Goal: Task Accomplishment & Management: Complete application form

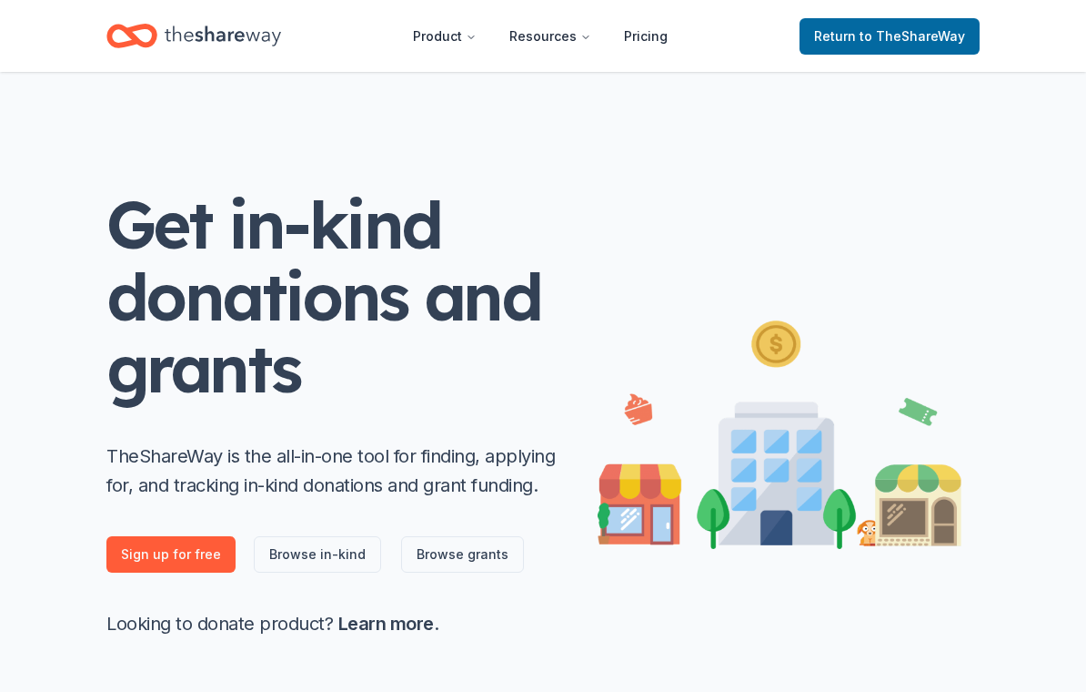
click at [917, 157] on div "Get in-kind donations and grants TheShareWay is the all-in-one tool for finding…" at bounding box center [543, 406] width 932 height 668
click at [190, 567] on link "Sign up for free" at bounding box center [170, 554] width 129 height 36
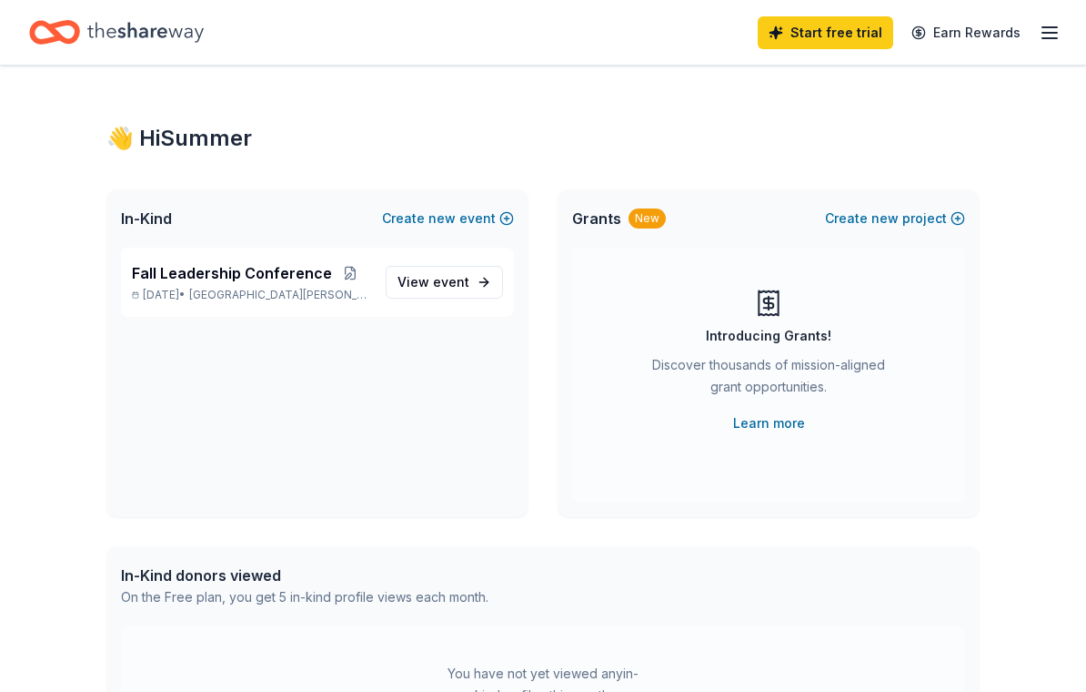
click at [434, 283] on span "View event" at bounding box center [434, 282] width 72 height 22
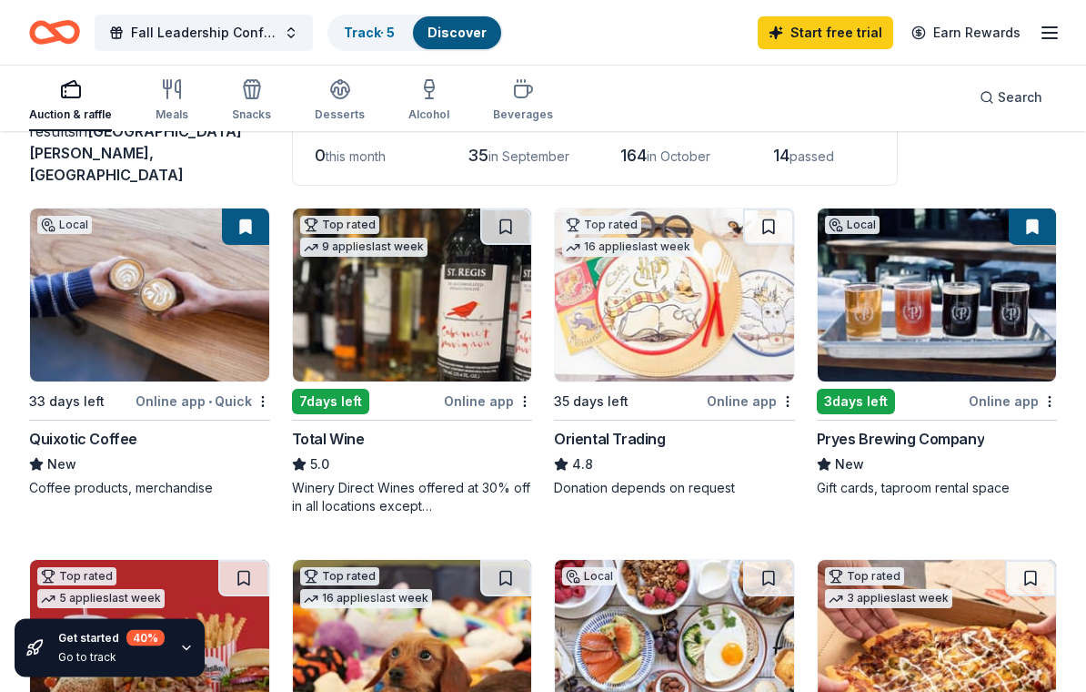
scroll to position [140, 0]
click at [206, 338] on img at bounding box center [149, 294] width 239 height 173
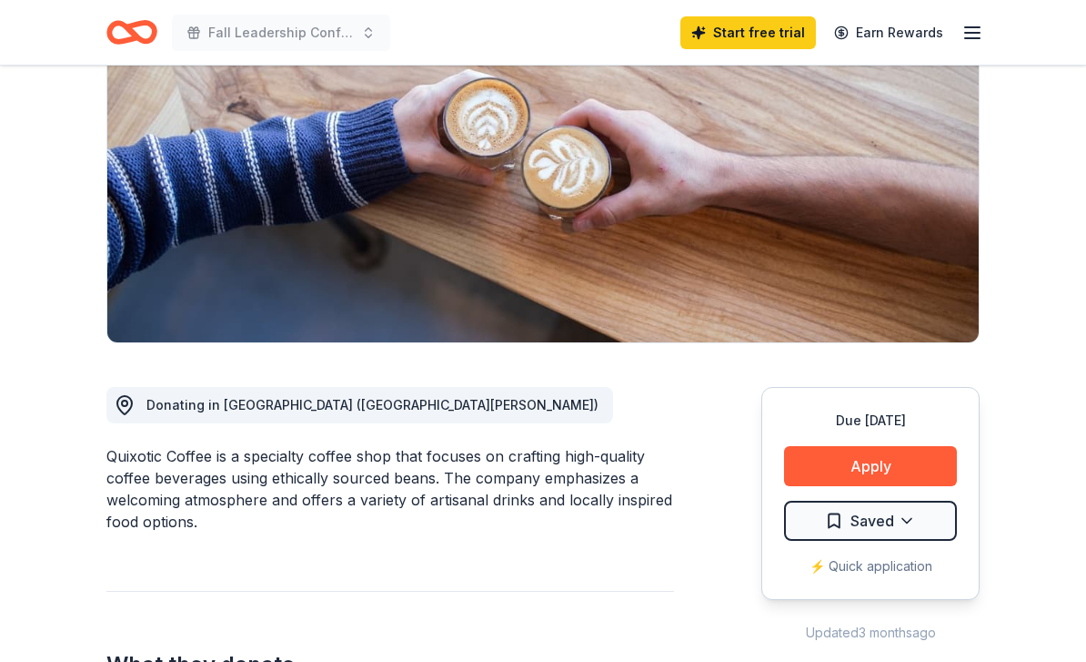
scroll to position [210, 0]
click at [903, 467] on button "Apply" at bounding box center [870, 466] width 173 height 40
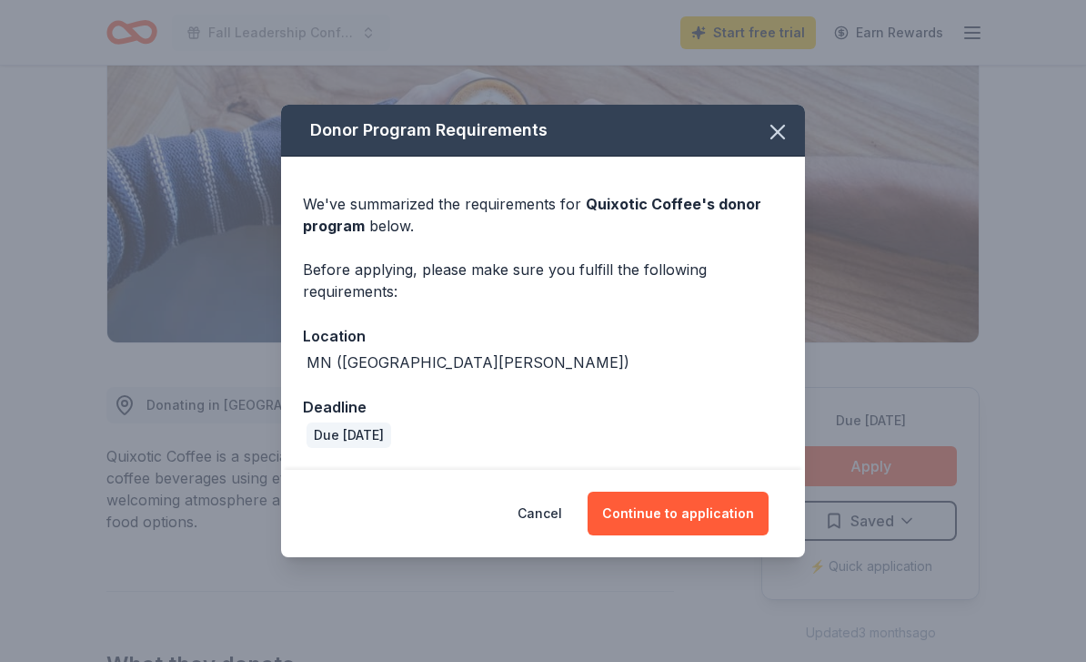
click at [733, 535] on button "Continue to application" at bounding box center [678, 513] width 181 height 44
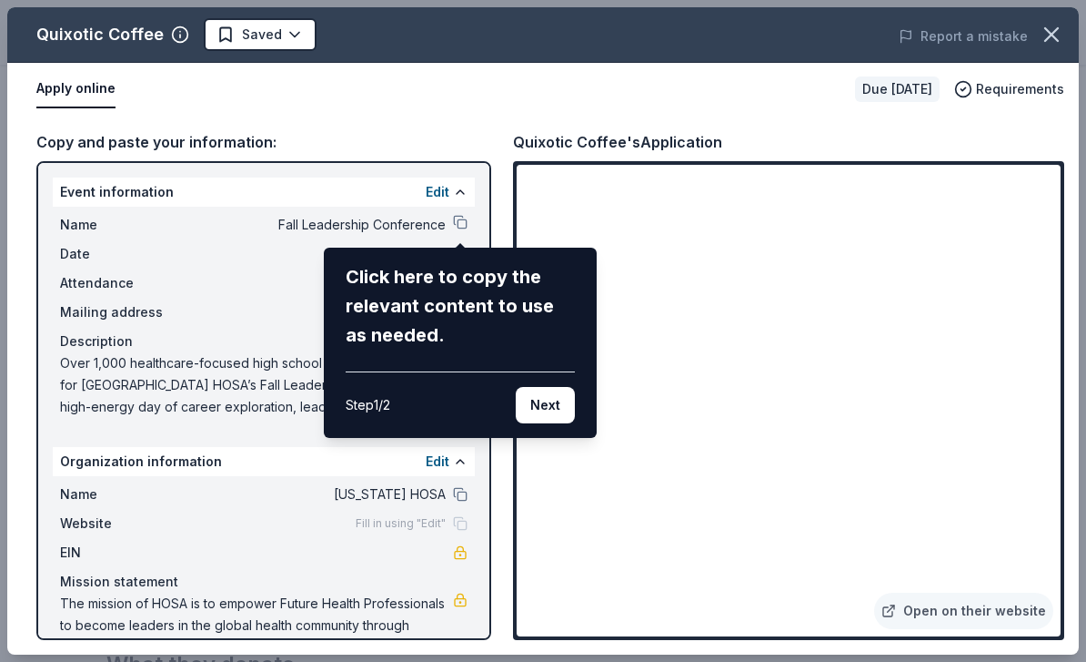
click at [915, 430] on div "Quixotic Coffee Saved Report a mistake Apply online Due in 33 days Requirements…" at bounding box center [543, 330] width 1072 height 647
click at [739, 557] on div "Quixotic Coffee Saved Report a mistake Apply online Due in 33 days Requirements…" at bounding box center [543, 330] width 1072 height 647
click at [534, 407] on button "Next" at bounding box center [545, 405] width 59 height 36
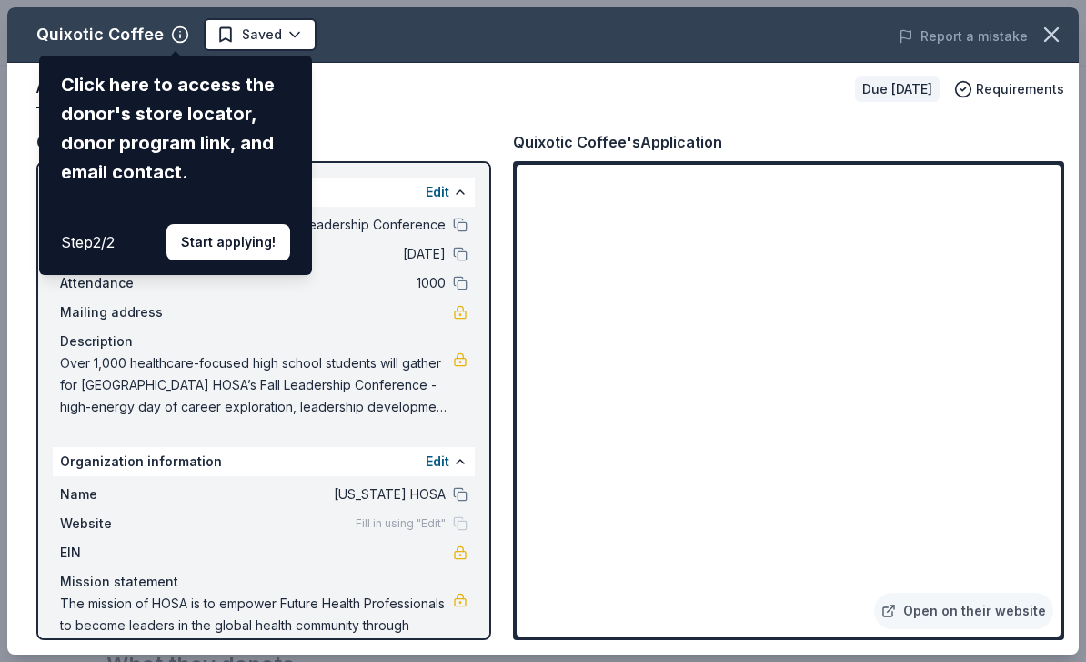
click at [434, 314] on div "Quixotic Coffee Click here to access the donor's store locator, donor program l…" at bounding box center [543, 330] width 1072 height 647
click at [420, 323] on div "Quixotic Coffee Click here to access the donor's store locator, donor program l…" at bounding box center [543, 330] width 1072 height 647
click at [467, 361] on div "Quixotic Coffee Click here to access the donor's store locator, donor program l…" at bounding box center [543, 330] width 1072 height 647
click at [727, 556] on div "Quixotic Coffee Click here to access the donor's store locator, donor program l…" at bounding box center [543, 330] width 1072 height 647
click at [701, 558] on div "Quixotic Coffee Click here to access the donor's store locator, donor program l…" at bounding box center [543, 330] width 1072 height 647
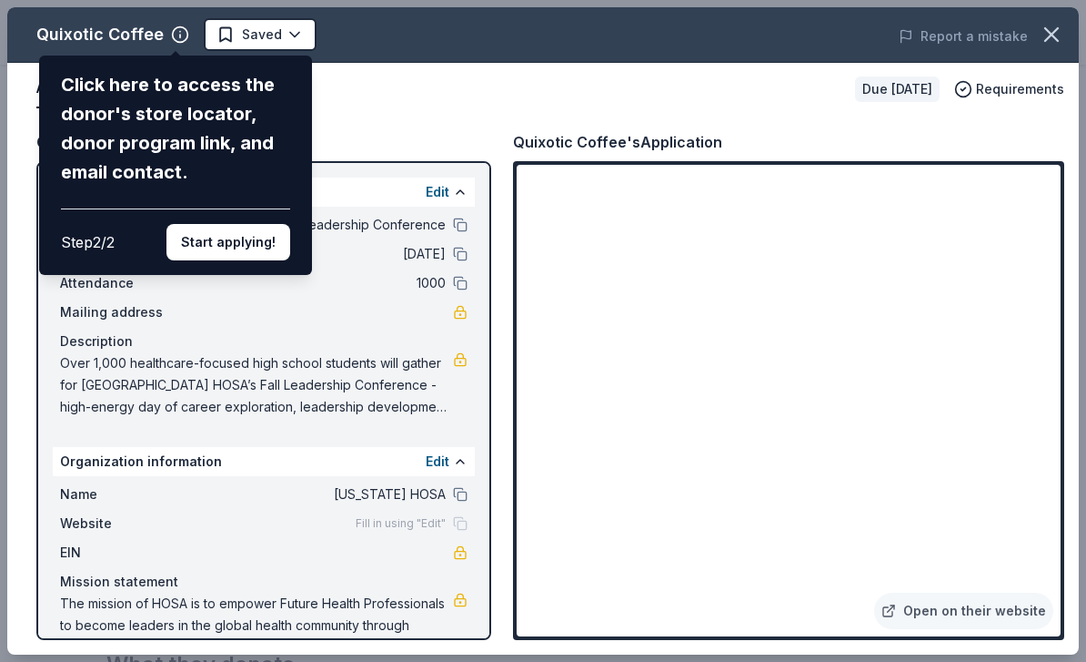
click at [694, 558] on div "Quixotic Coffee Click here to access the donor's store locator, donor program l…" at bounding box center [543, 330] width 1072 height 647
click at [199, 224] on button "Start applying!" at bounding box center [229, 242] width 124 height 36
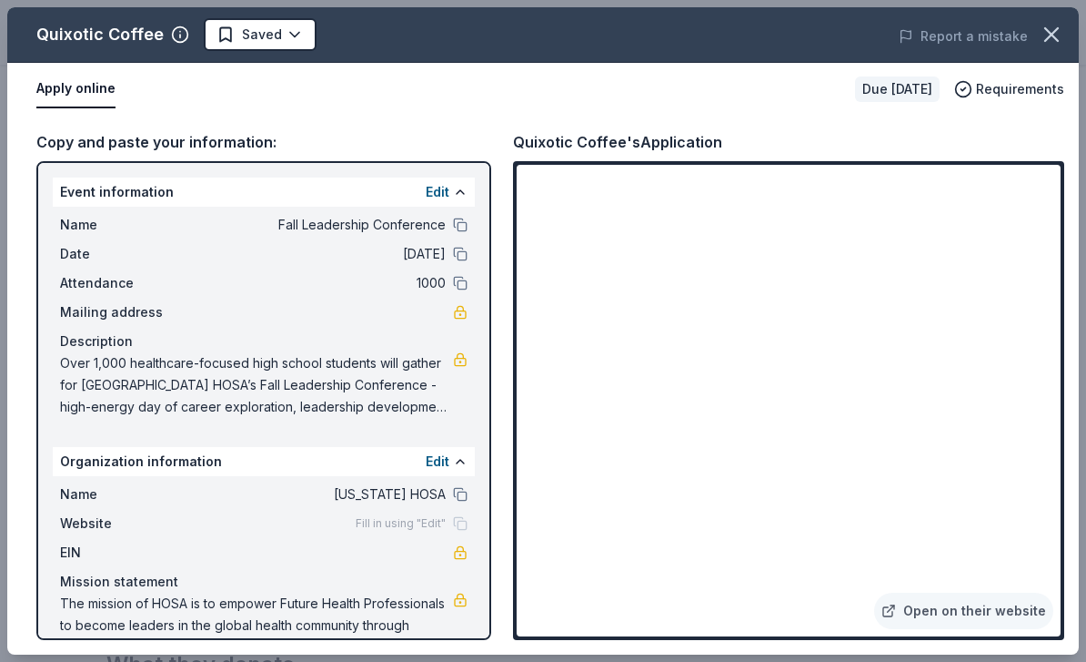
click at [679, 578] on div "Quixotic Coffee Saved Report a mistake Apply online Due in 33 days Requirements…" at bounding box center [543, 330] width 1072 height 647
click at [682, 580] on div "Quixotic Coffee Saved Report a mistake Apply online Due in 33 days Requirements…" at bounding box center [543, 330] width 1072 height 647
click at [700, 544] on div "Quixotic Coffee Saved Report a mistake Apply online Due in 33 days Requirements…" at bounding box center [543, 330] width 1072 height 647
click at [1075, 18] on div "Report a mistake" at bounding box center [872, 36] width 414 height 51
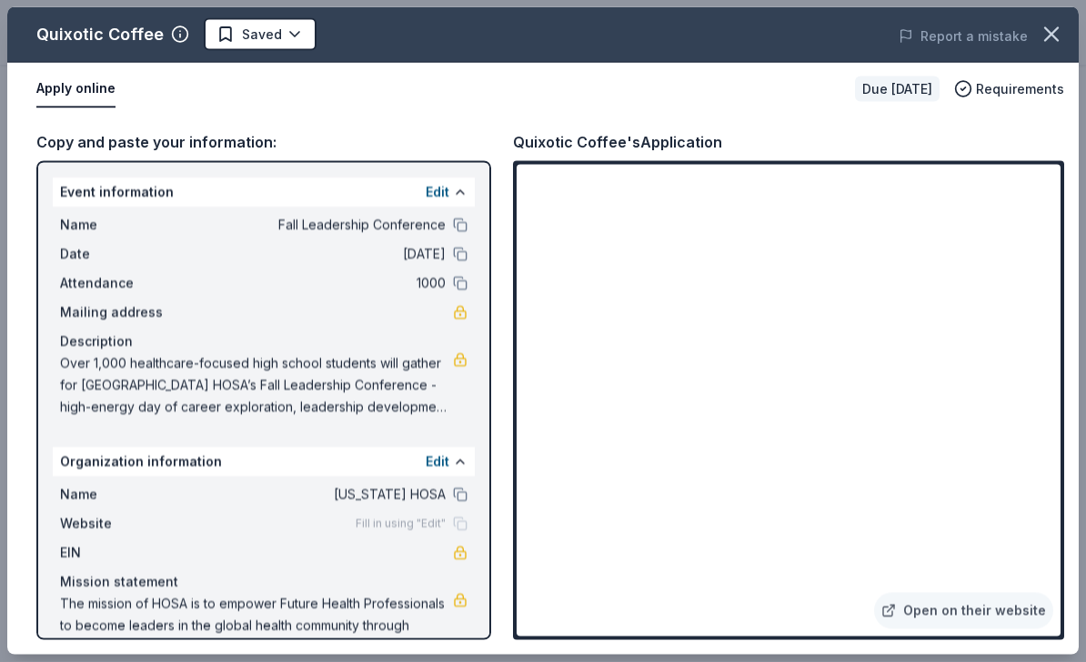
click at [1064, 25] on icon "button" at bounding box center [1051, 34] width 25 height 25
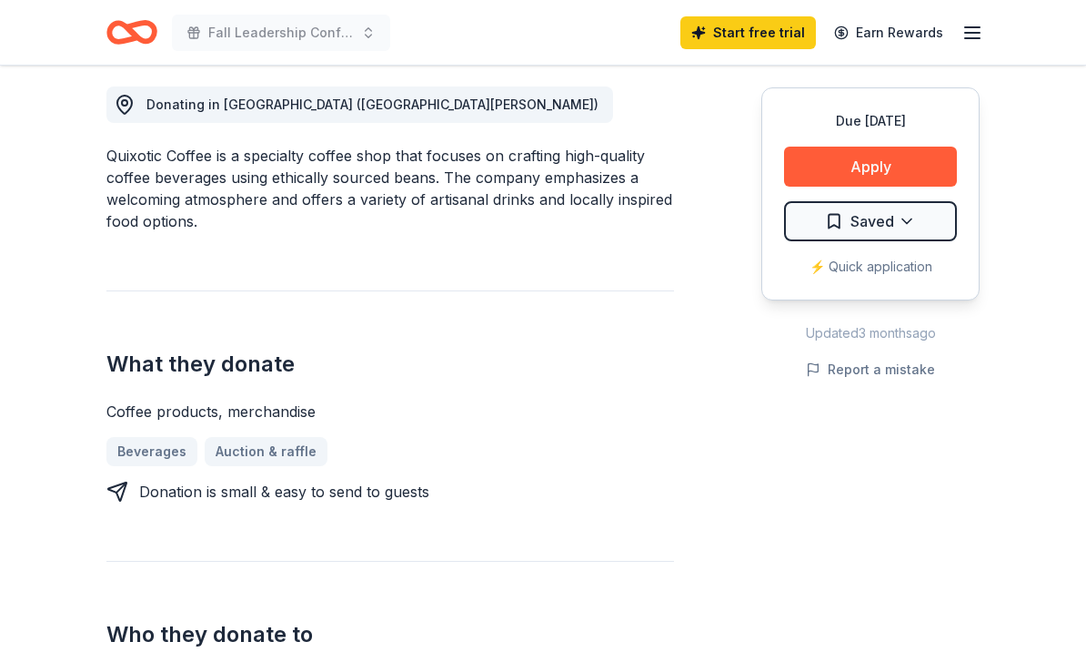
scroll to position [510, 0]
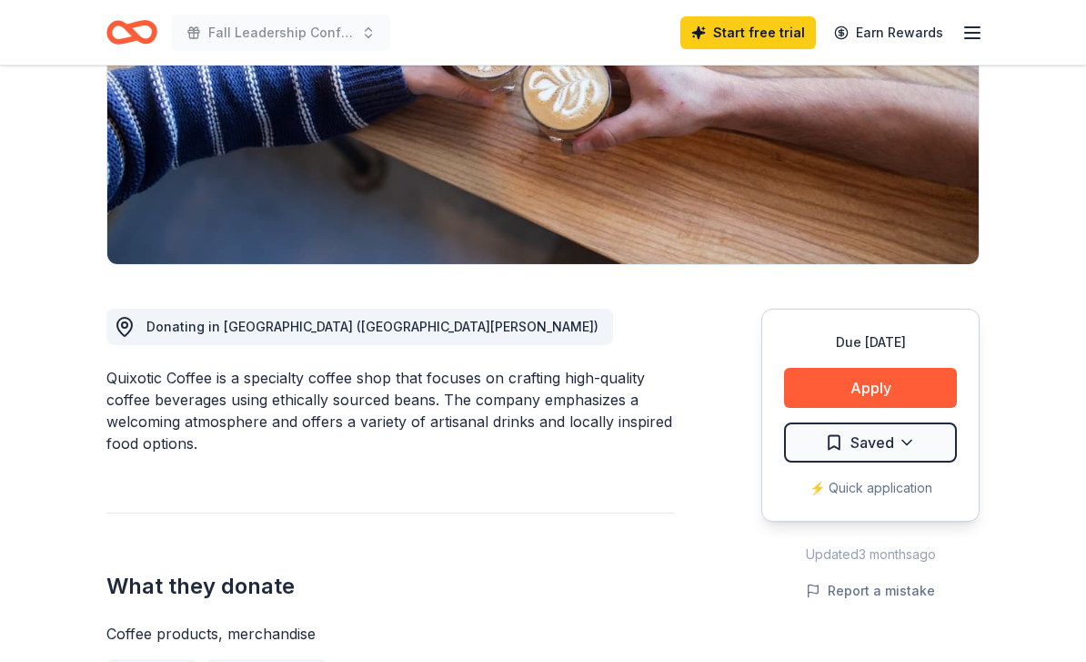
click at [933, 391] on button "Apply" at bounding box center [870, 389] width 173 height 40
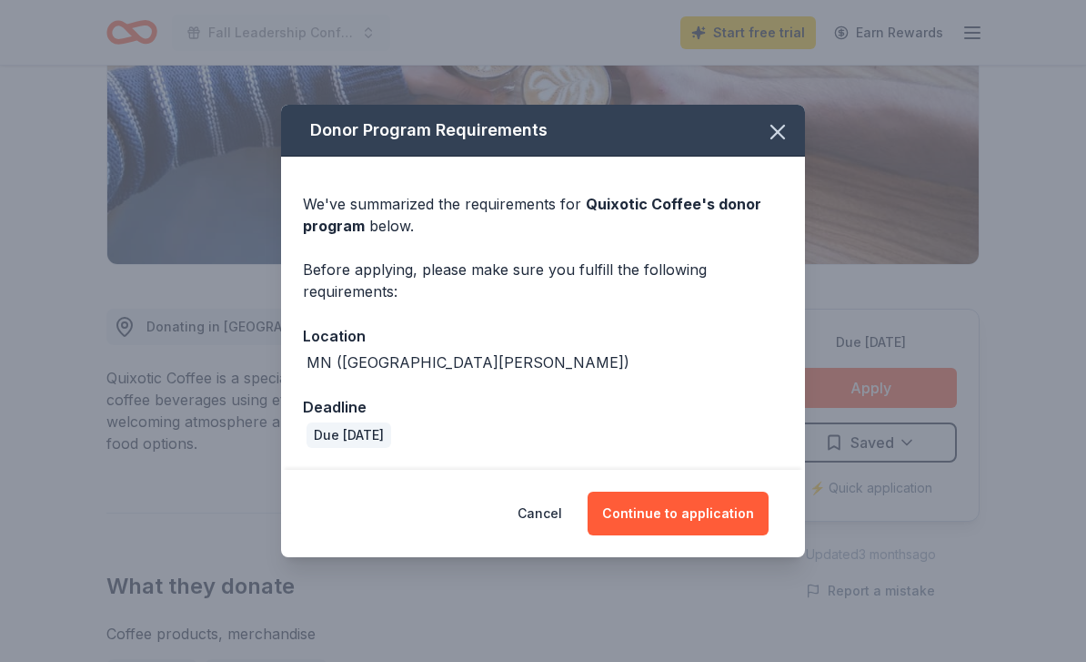
click at [655, 535] on button "Continue to application" at bounding box center [678, 513] width 181 height 44
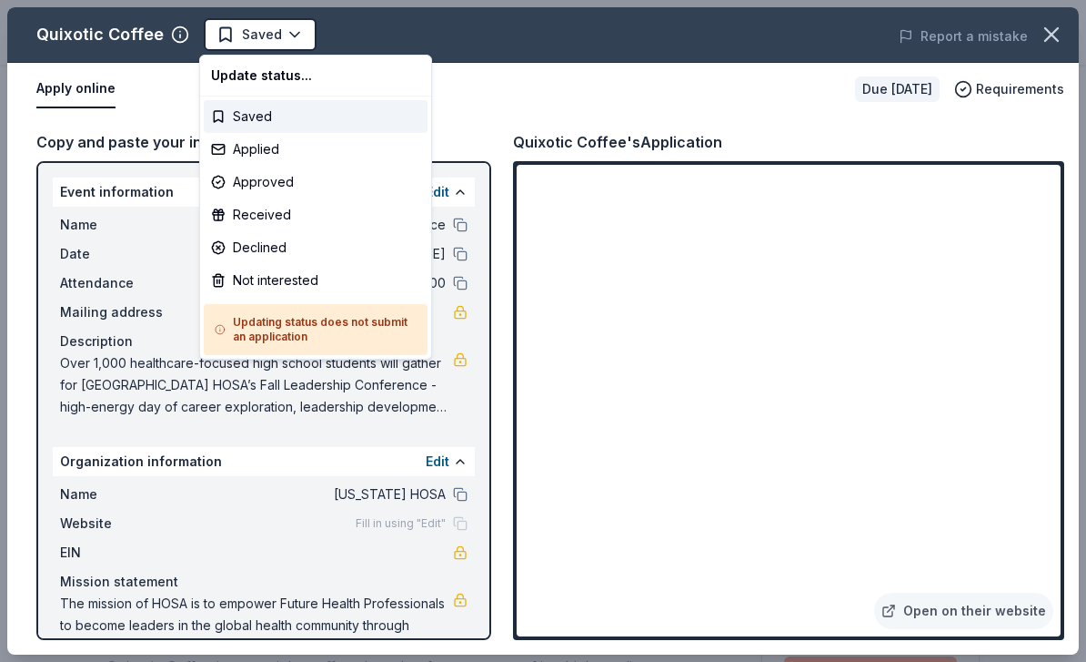
scroll to position [0, 0]
click at [328, 151] on div "Applied" at bounding box center [316, 149] width 224 height 33
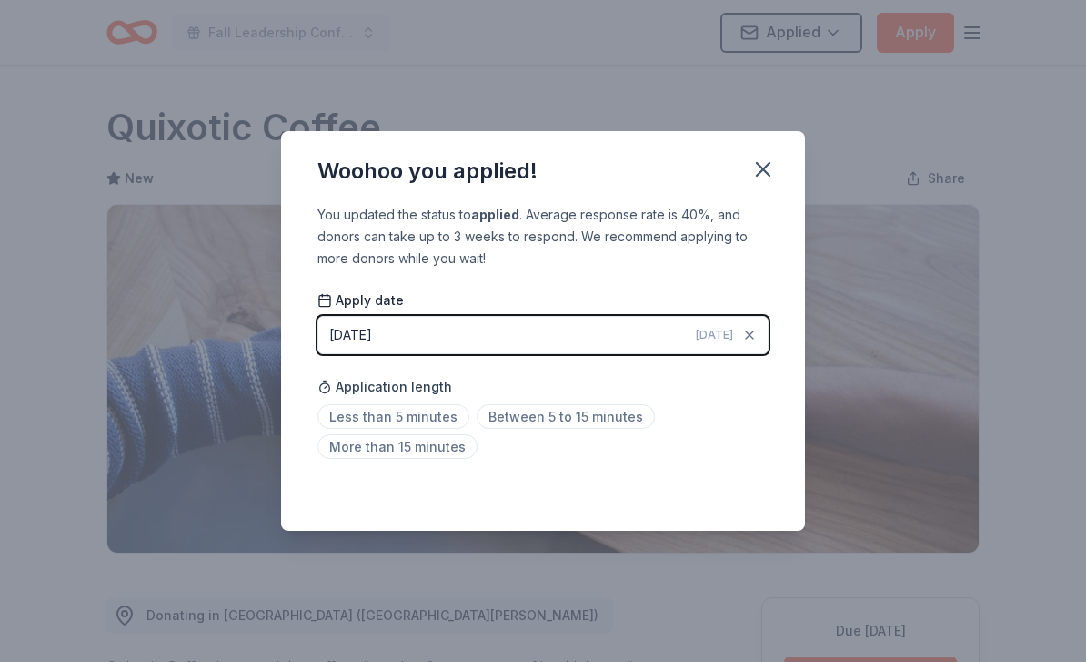
click at [440, 421] on span "Less than 5 minutes" at bounding box center [394, 416] width 152 height 25
click at [780, 158] on button "button" at bounding box center [763, 169] width 40 height 40
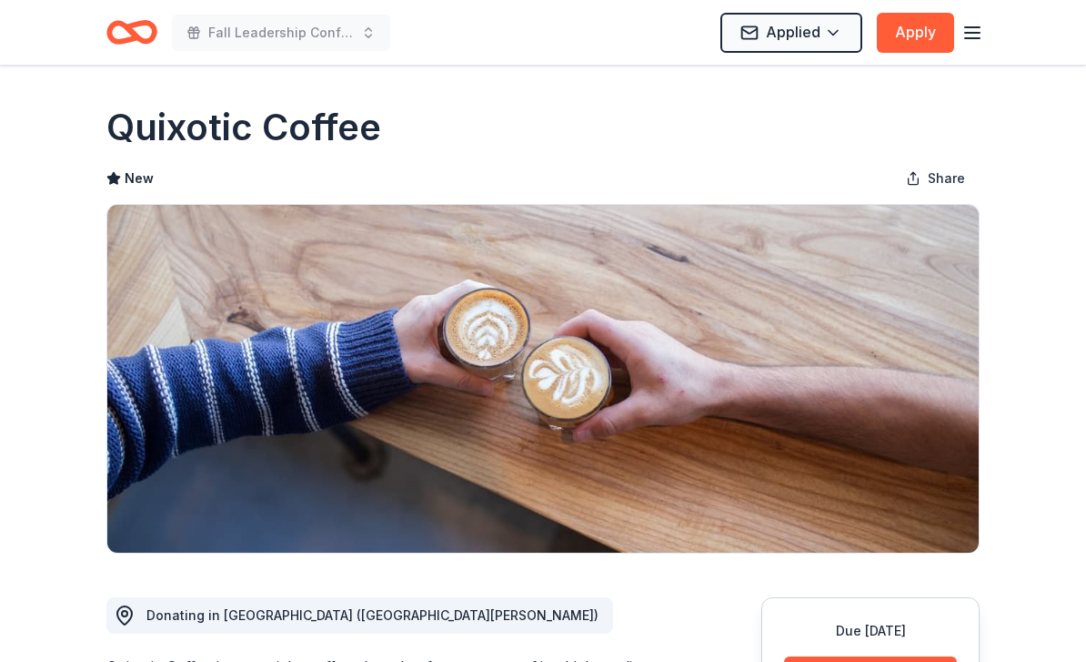
click at [126, 46] on icon "Home" at bounding box center [131, 32] width 51 height 43
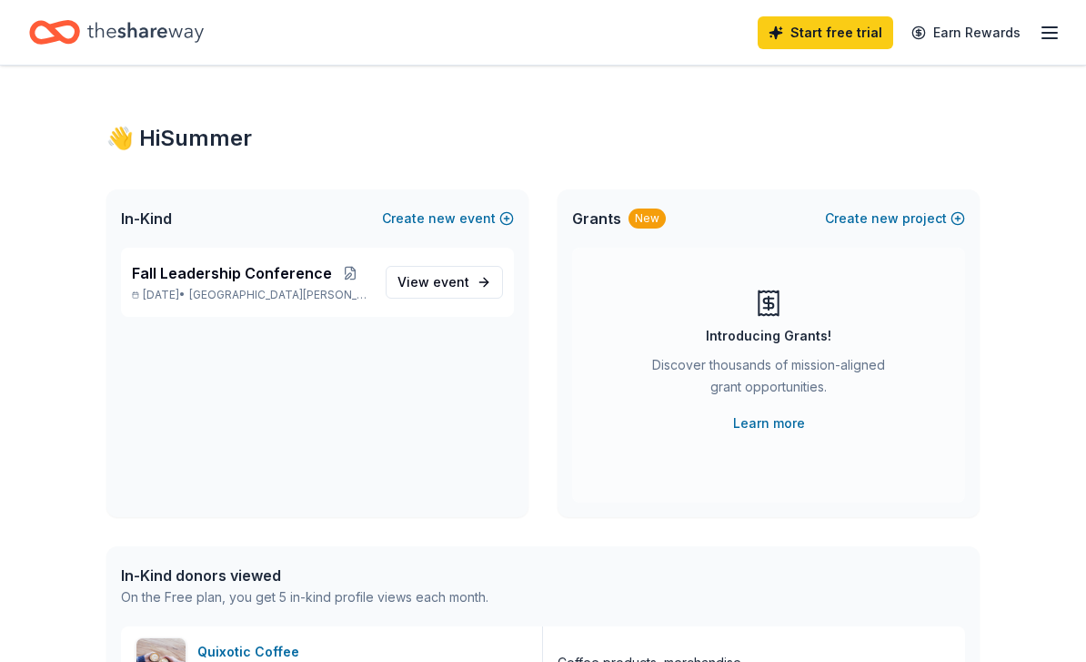
click at [379, 46] on div "Start free trial Earn Rewards" at bounding box center [543, 32] width 1028 height 43
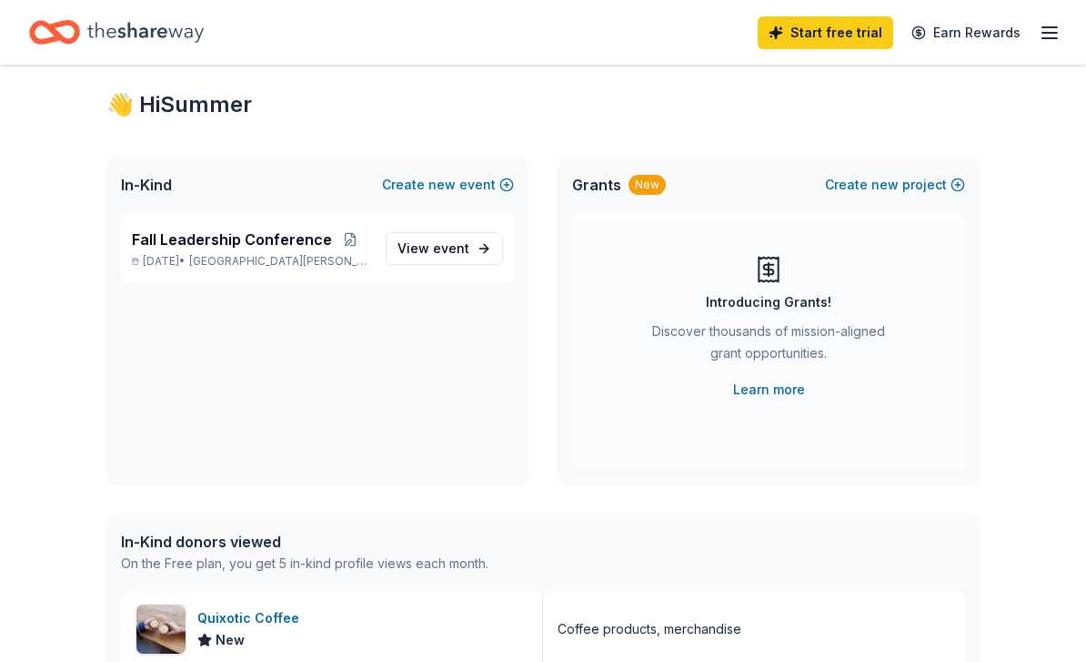
scroll to position [39, 0]
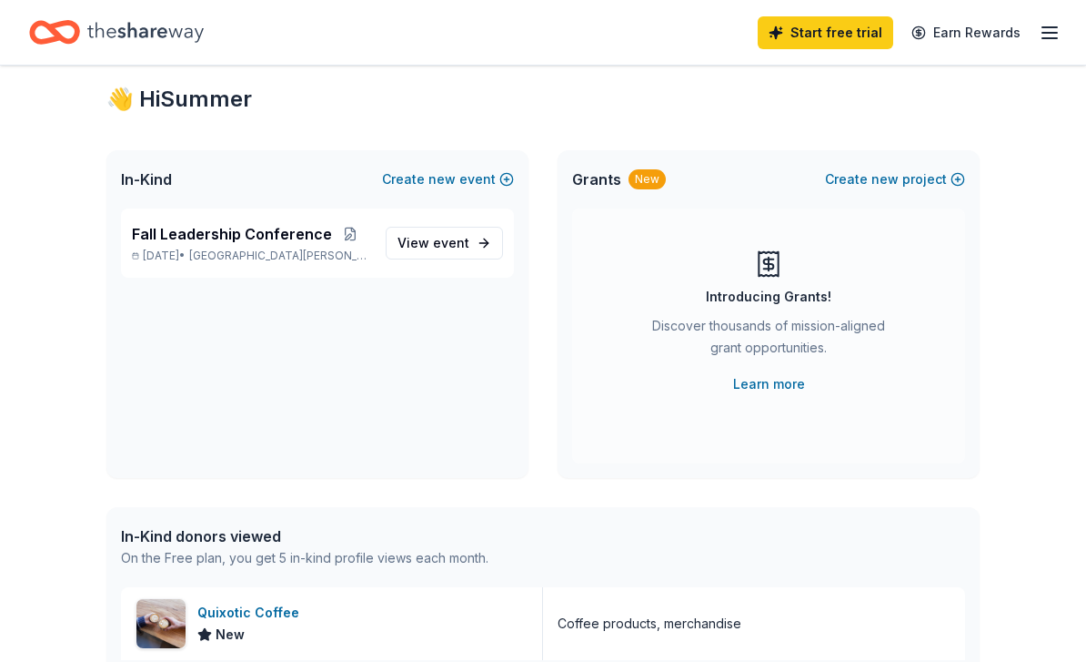
click at [247, 258] on span "Saint Paul, MN" at bounding box center [280, 255] width 182 height 15
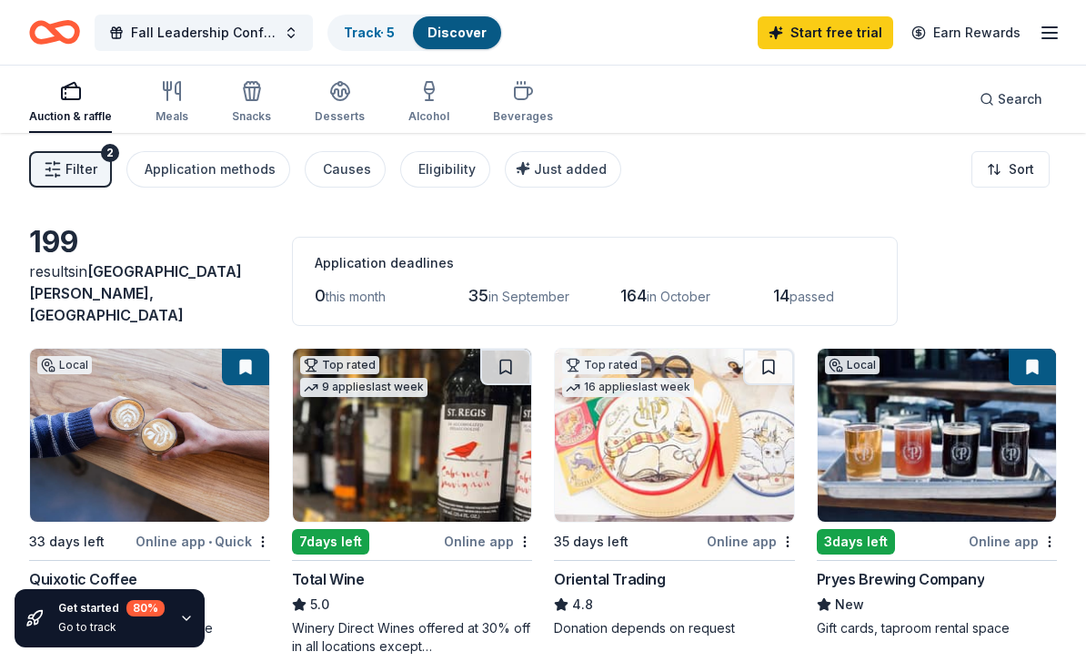
click at [360, 28] on link "Track · 5" at bounding box center [369, 32] width 51 height 15
click at [370, 39] on link "Track · 5" at bounding box center [369, 32] width 51 height 15
click at [368, 33] on link "Track · 5" at bounding box center [369, 32] width 51 height 15
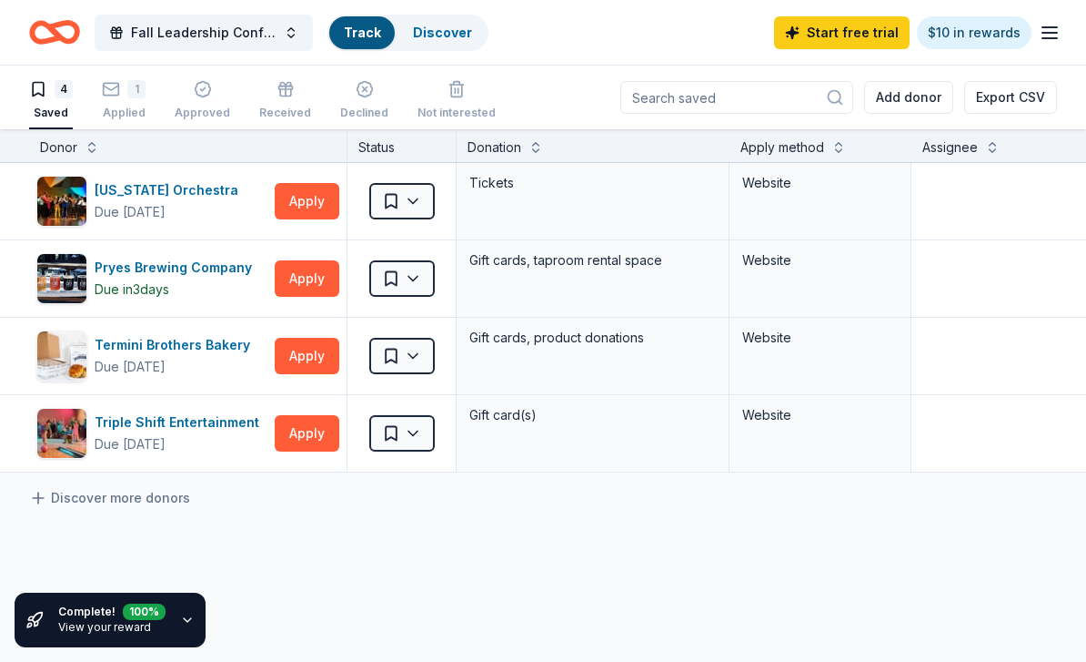
click at [358, 25] on link "Track" at bounding box center [362, 32] width 36 height 15
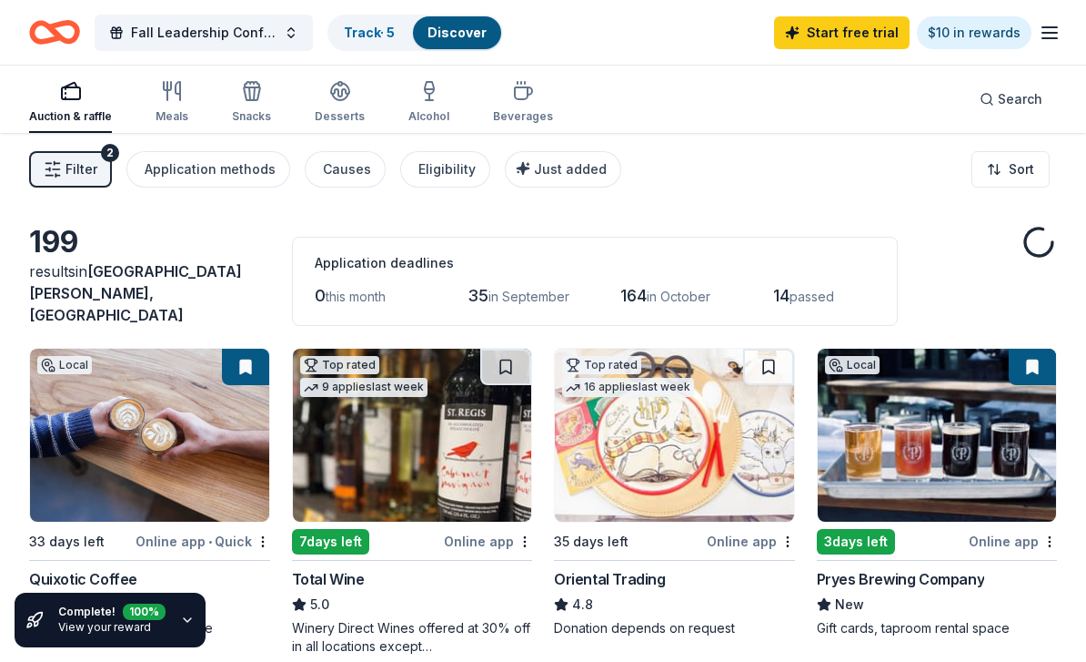
click at [375, 33] on link "Track · 5" at bounding box center [369, 32] width 51 height 15
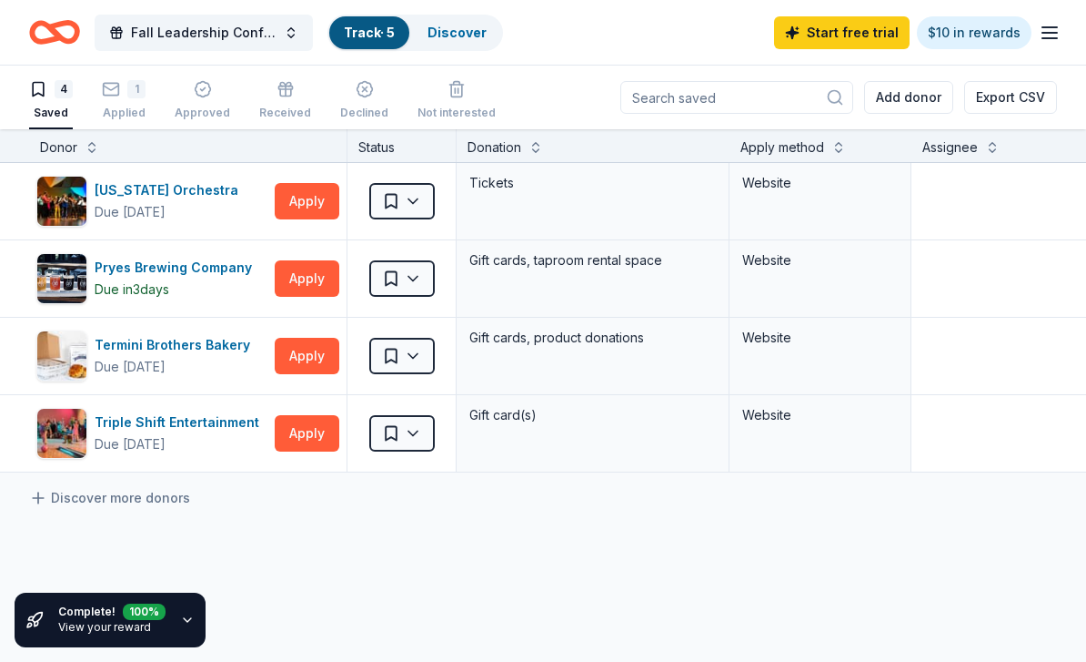
click at [108, 83] on rect "button" at bounding box center [111, 89] width 15 height 12
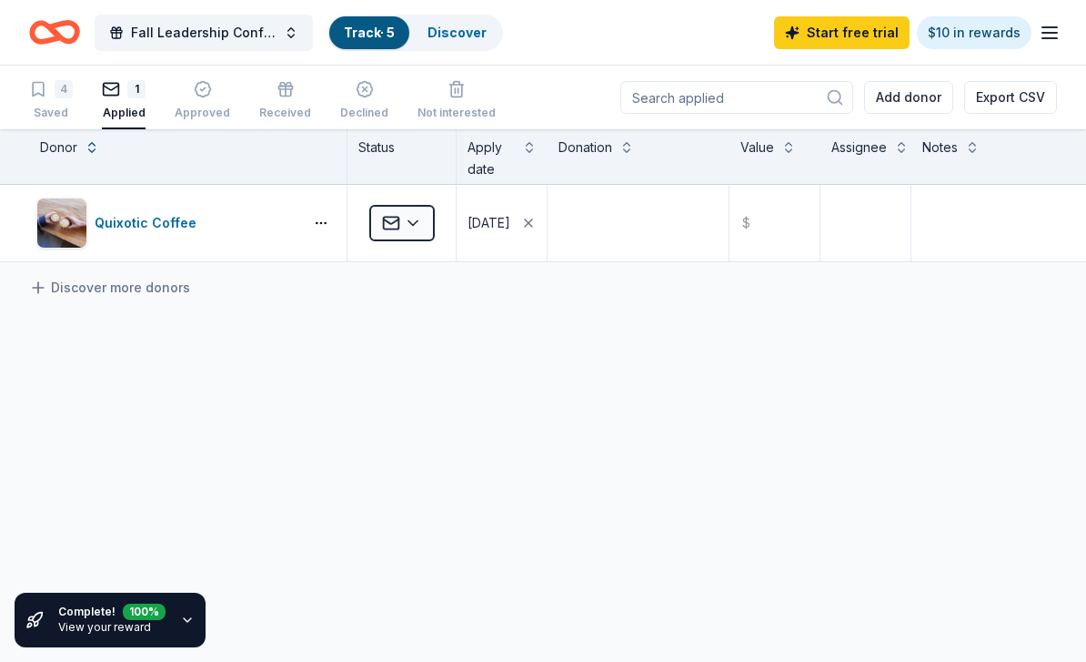
click at [88, 630] on link "View your reward" at bounding box center [104, 627] width 93 height 14
click at [174, 624] on div "Complete! 100 % View your reward" at bounding box center [110, 619] width 191 height 55
click at [186, 101] on div "Approved" at bounding box center [203, 100] width 56 height 40
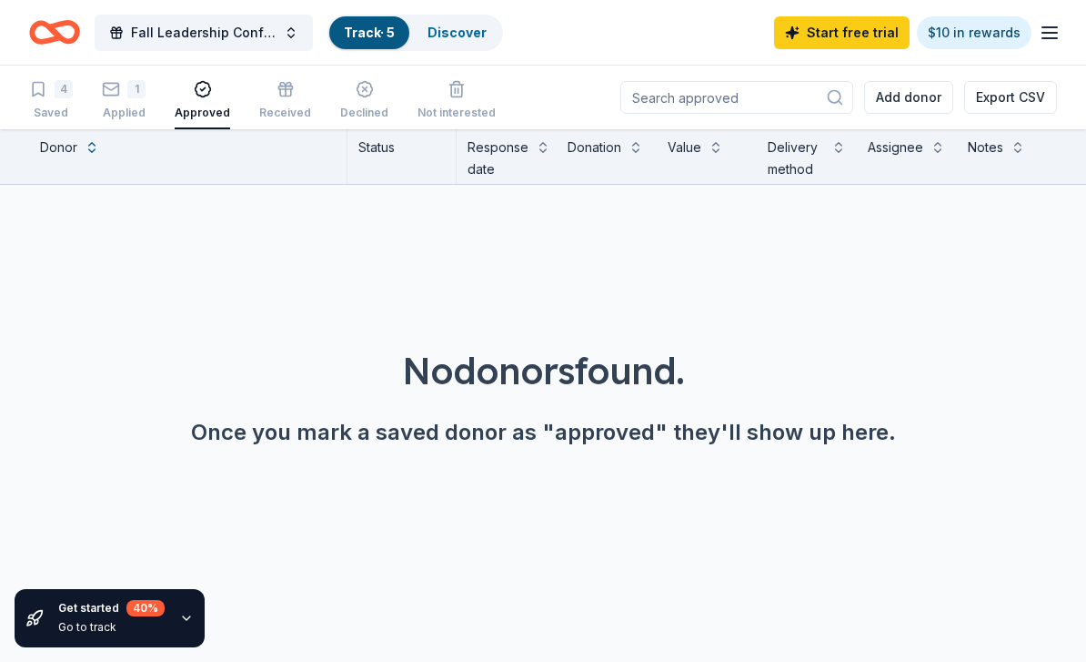
click at [107, 101] on div "1 Applied" at bounding box center [124, 100] width 44 height 40
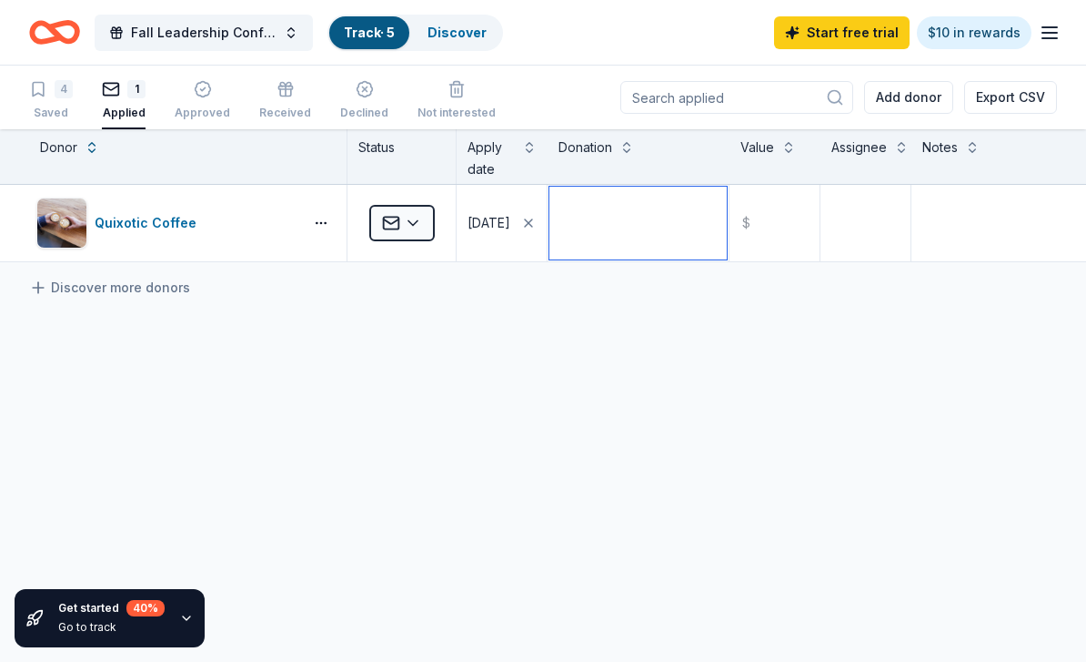
click at [601, 221] on textarea at bounding box center [638, 223] width 177 height 73
type textarea "A"
click at [879, 144] on div "Assignee" at bounding box center [860, 147] width 56 height 22
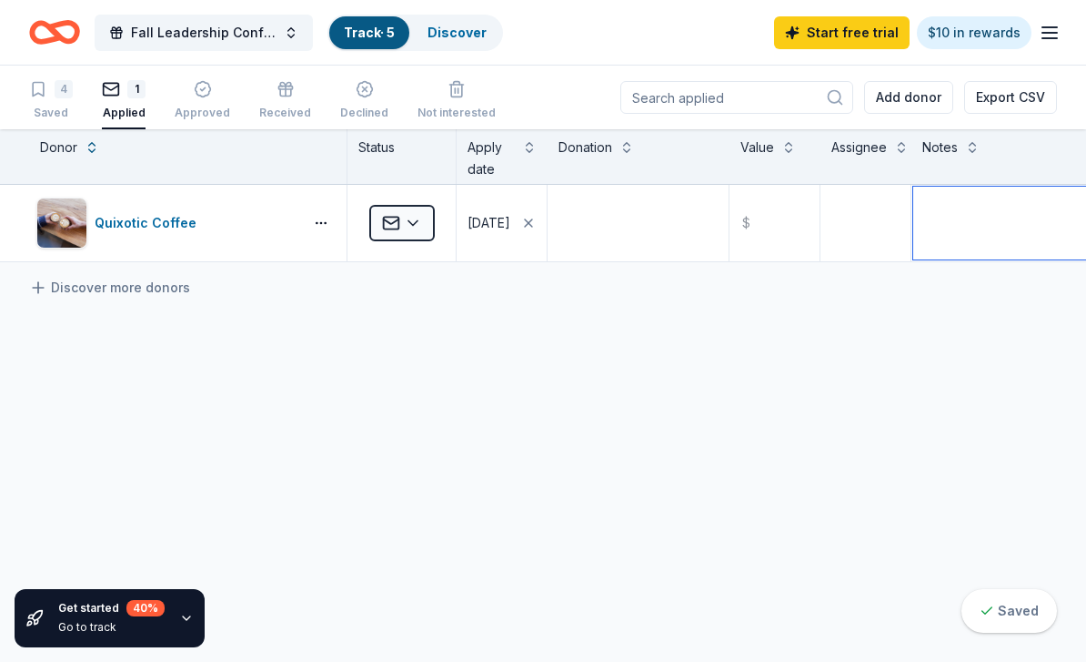
click at [978, 239] on textarea at bounding box center [1003, 223] width 178 height 73
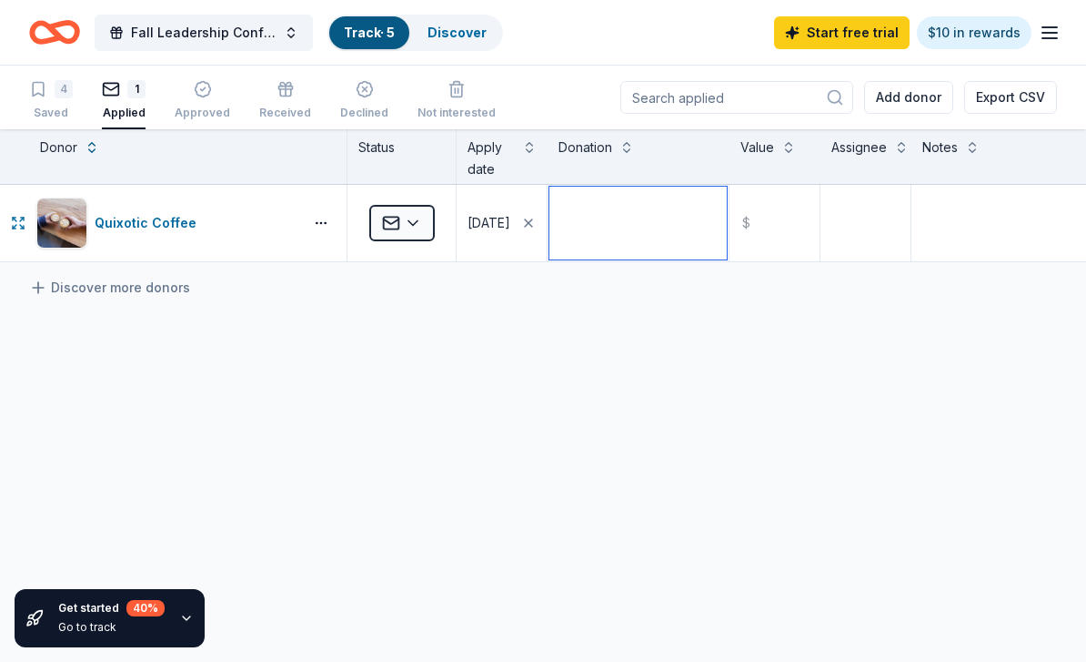
click at [679, 251] on textarea at bounding box center [638, 223] width 177 height 73
click at [1009, 241] on textarea at bounding box center [1003, 223] width 178 height 73
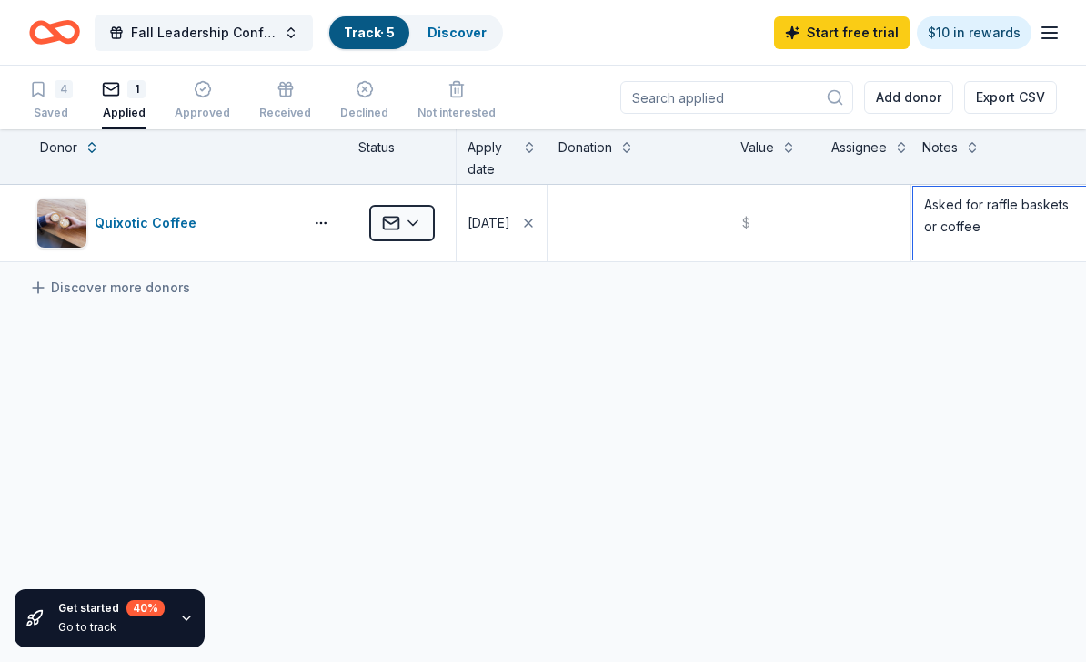
type textarea "Asked for raffle baskets or coffee"
click at [38, 41] on icon "Home" at bounding box center [46, 32] width 28 height 18
click at [463, 50] on button "Track · 5 Discover" at bounding box center [416, 33] width 176 height 36
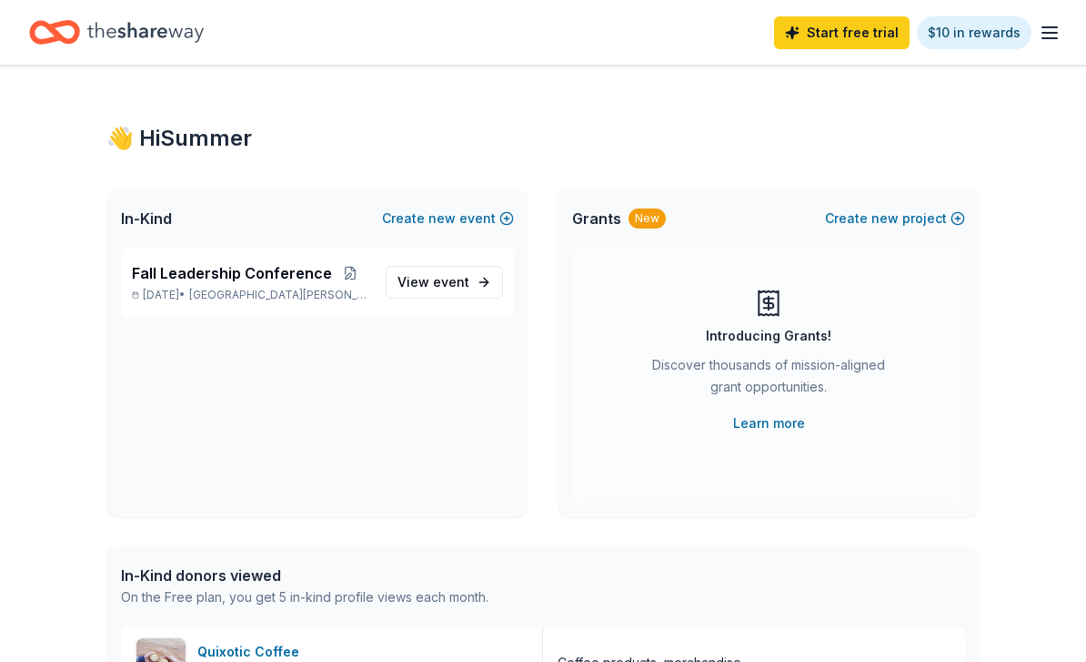
click at [465, 53] on div "Start free trial $10 in rewards" at bounding box center [543, 32] width 1028 height 43
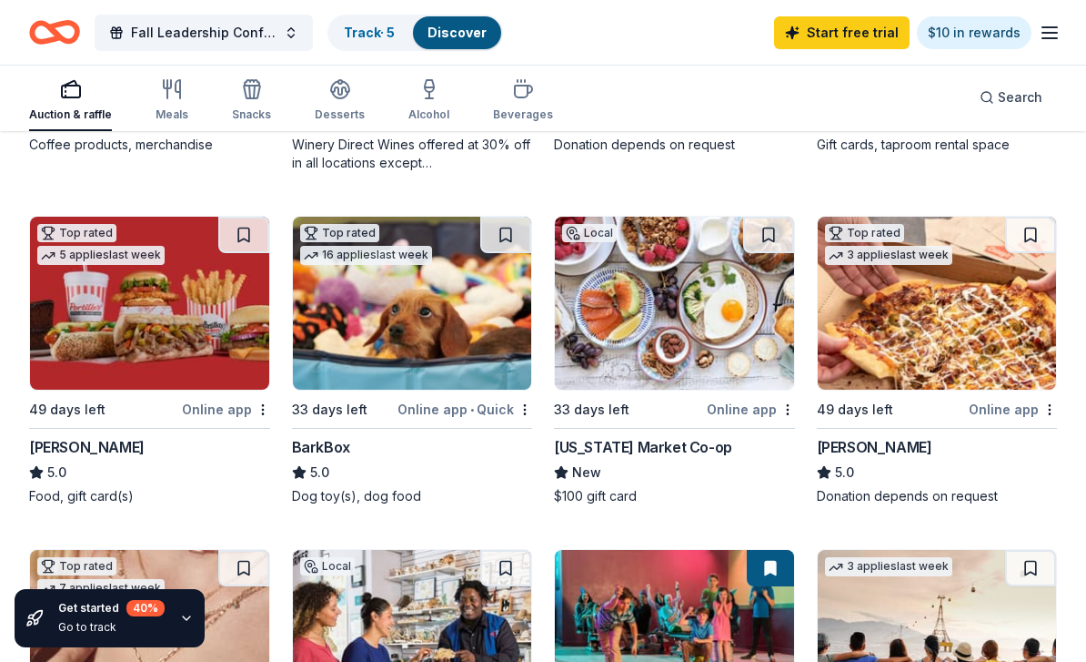
scroll to position [478, 0]
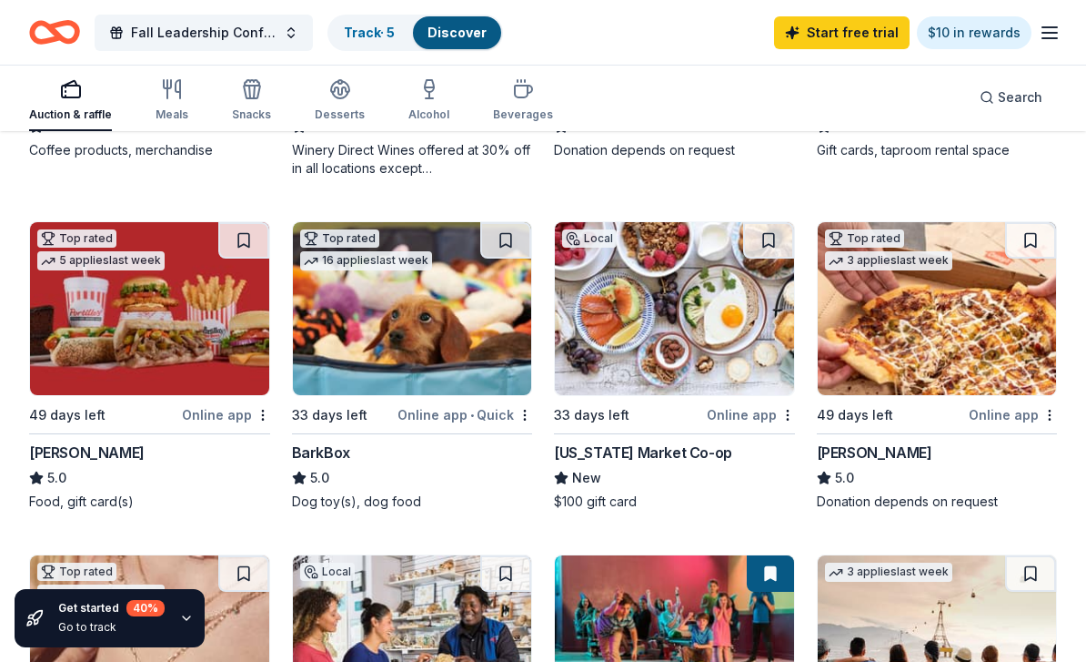
click at [986, 324] on img at bounding box center [937, 308] width 239 height 173
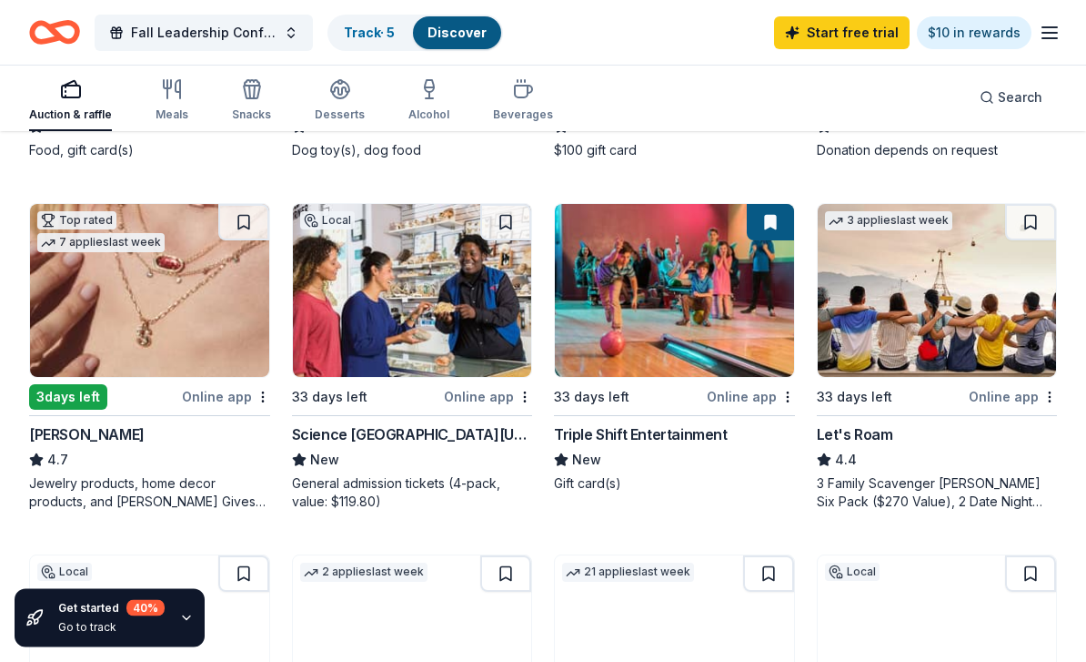
scroll to position [830, 0]
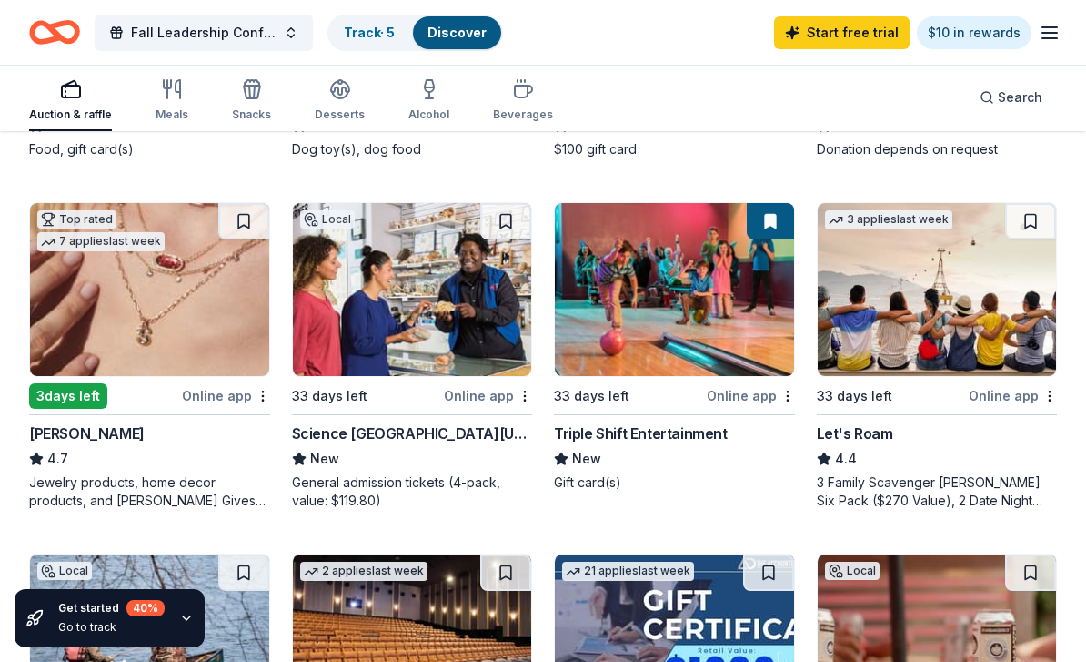
click at [69, 341] on img at bounding box center [149, 289] width 239 height 173
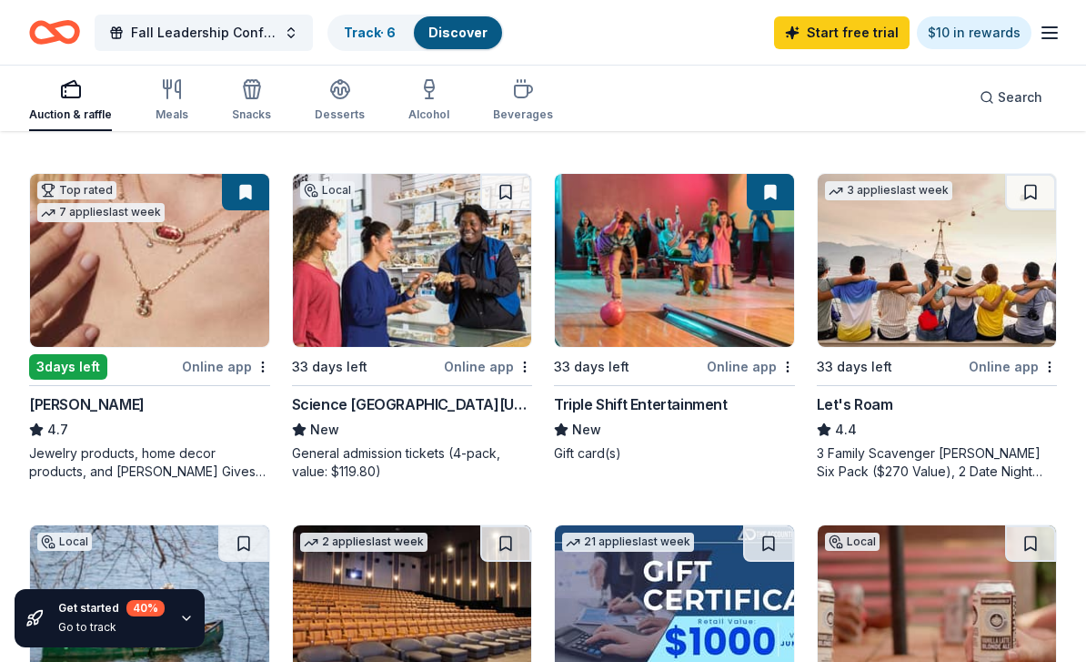
click at [375, 37] on link "Track · 6" at bounding box center [370, 32] width 52 height 15
click at [347, 25] on link "Track · 6" at bounding box center [370, 32] width 52 height 15
click at [353, 40] on link "Track · 6" at bounding box center [370, 32] width 52 height 15
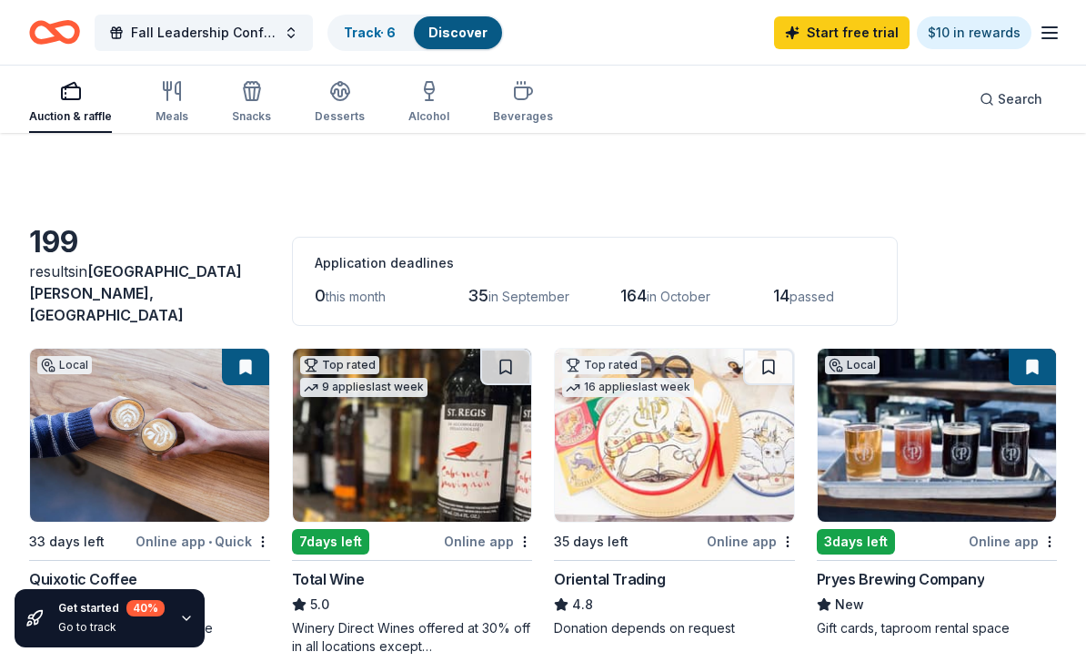
click at [371, 25] on link "Track · 6" at bounding box center [370, 32] width 52 height 15
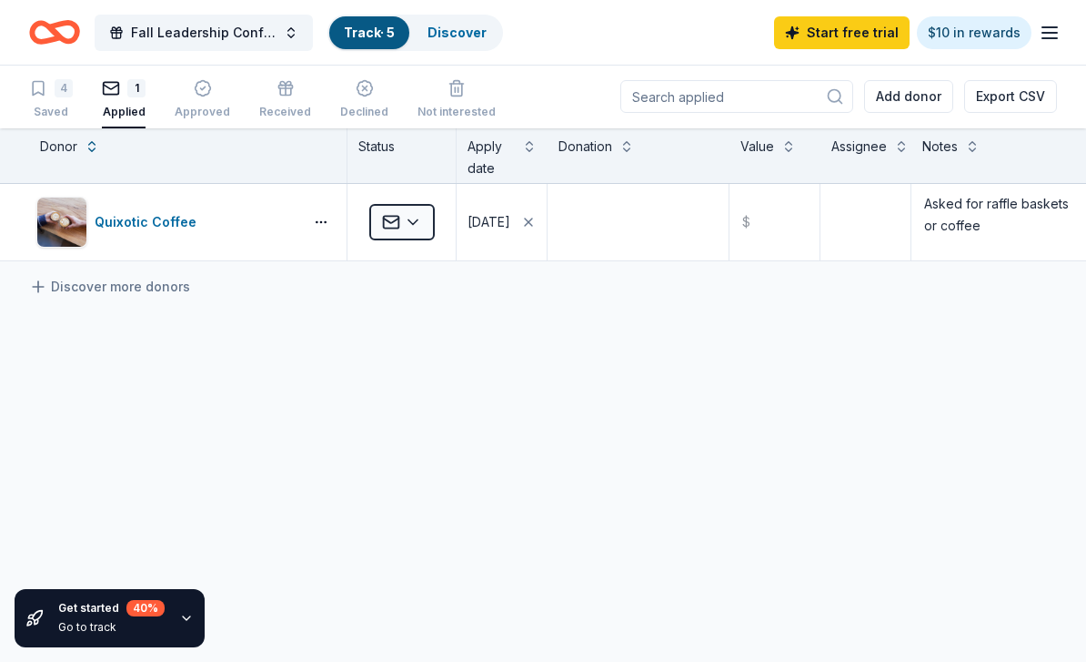
click at [354, 29] on link "Track · 5" at bounding box center [369, 32] width 51 height 15
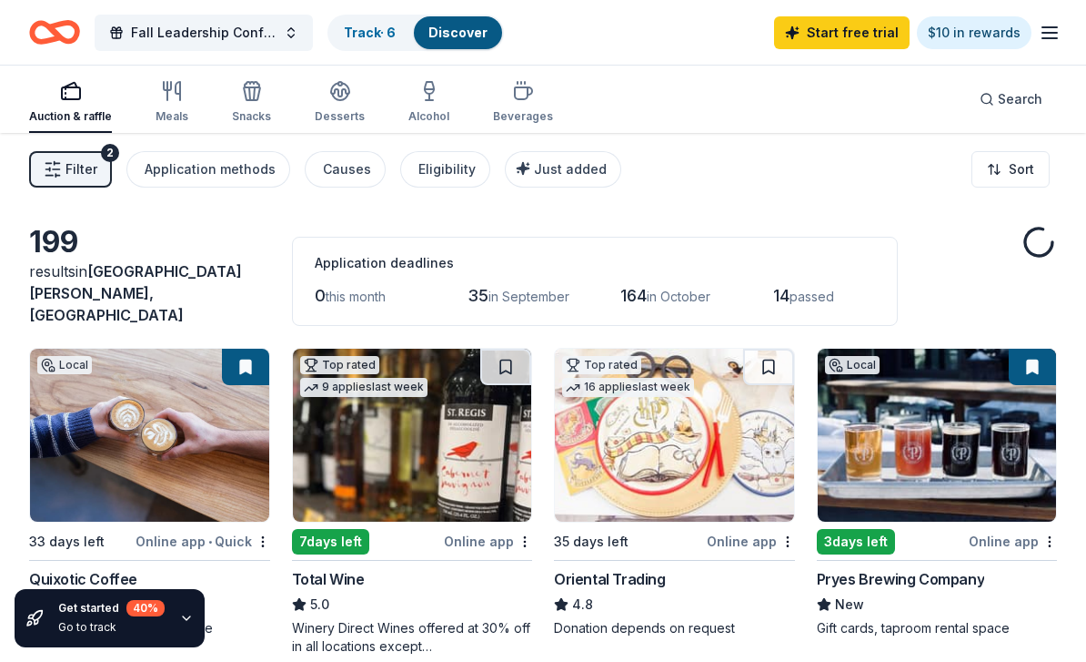
click at [155, 157] on button "Application methods" at bounding box center [208, 169] width 164 height 36
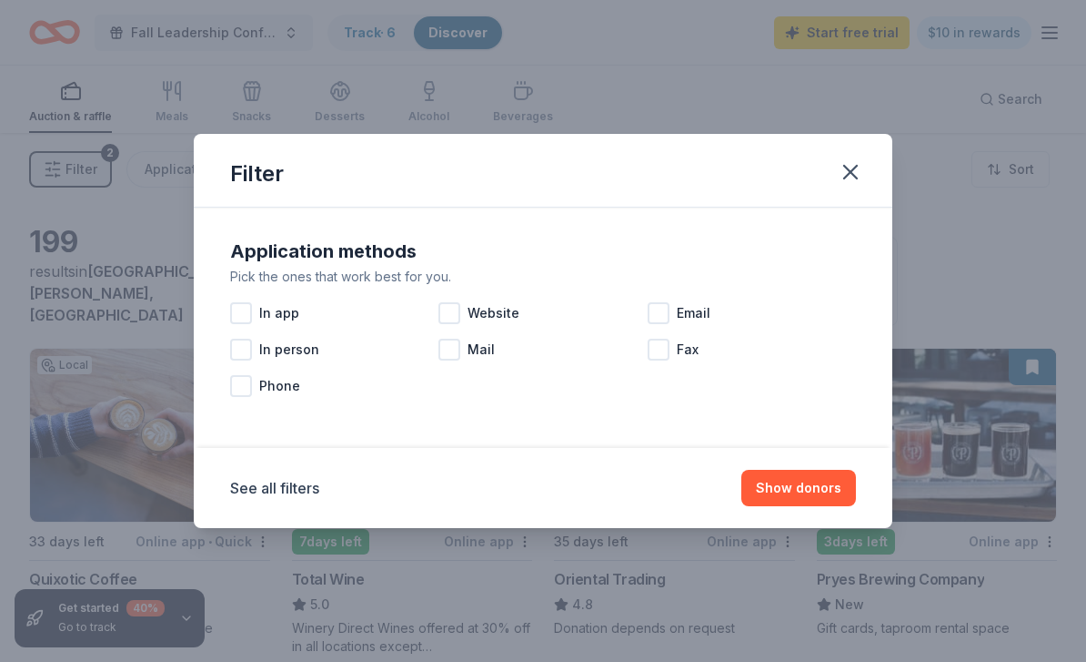
click at [876, 234] on div "Application methods Pick the ones that work best for you. In app Website Email …" at bounding box center [543, 327] width 699 height 240
click at [875, 233] on div "Application methods Pick the ones that work best for you. In app Website Email …" at bounding box center [543, 327] width 699 height 240
click at [874, 222] on div "Application methods Pick the ones that work best for you. In app Website Email …" at bounding box center [543, 327] width 699 height 240
click at [873, 222] on div "Application methods Pick the ones that work best for you. In app Website Email …" at bounding box center [543, 327] width 699 height 240
click at [847, 230] on div "Application methods Pick the ones that work best for you. In app Website Email …" at bounding box center [543, 320] width 641 height 182
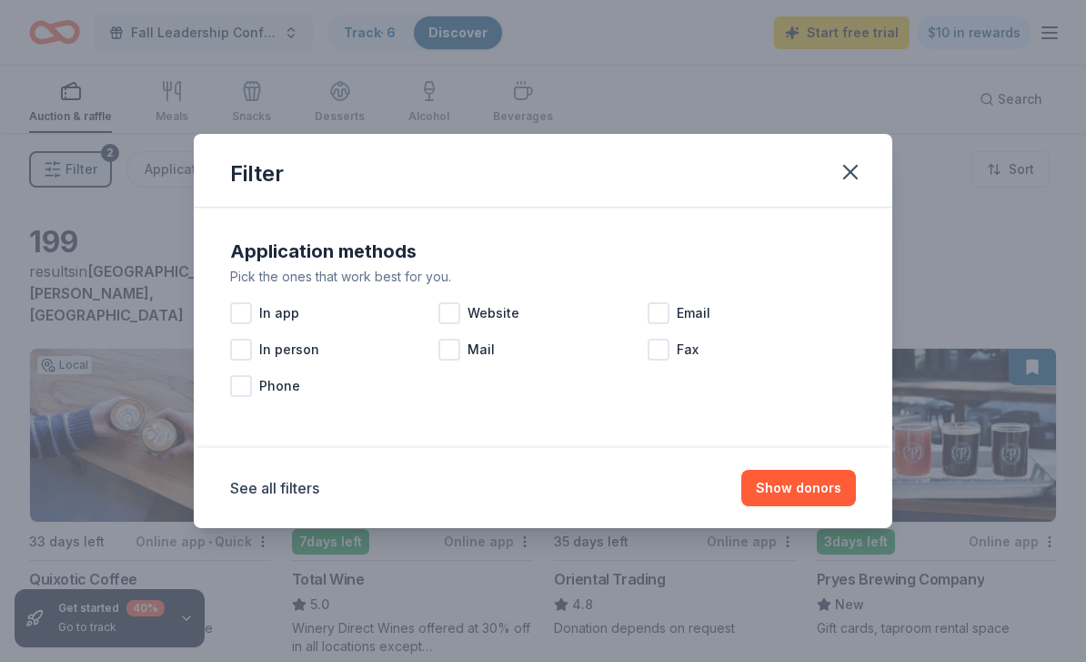
click at [856, 232] on div "Application methods Pick the ones that work best for you. In app Website Email …" at bounding box center [543, 320] width 641 height 182
click at [851, 237] on div "Application methods" at bounding box center [543, 251] width 626 height 29
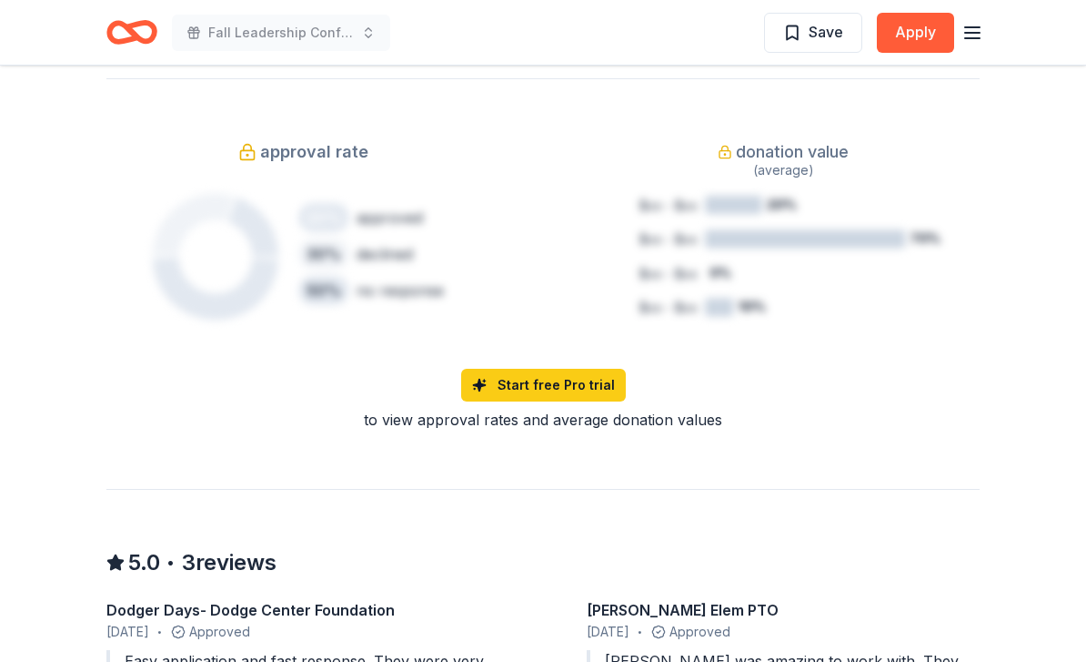
scroll to position [1626, 0]
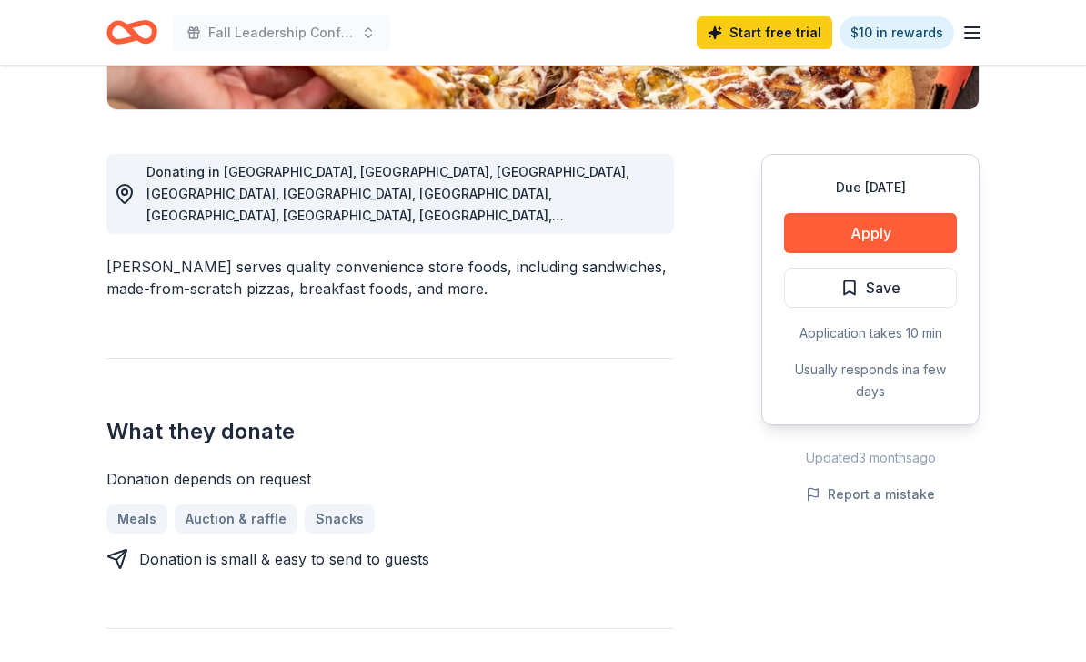
click at [925, 247] on button "Apply" at bounding box center [870, 234] width 173 height 40
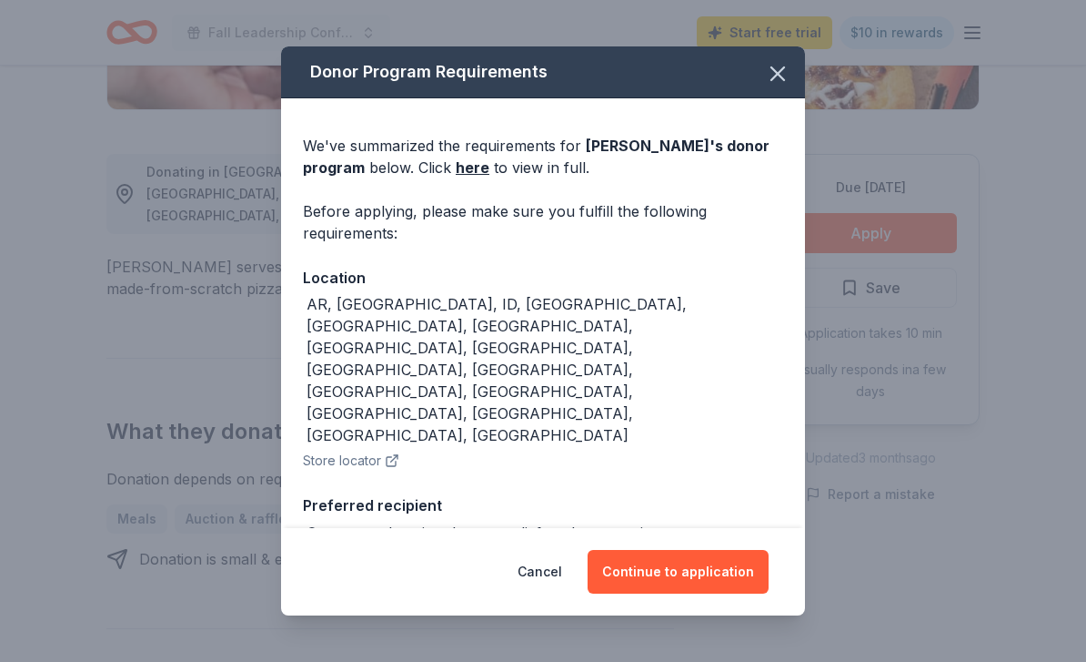
click at [740, 567] on button "Continue to application" at bounding box center [678, 572] width 181 height 44
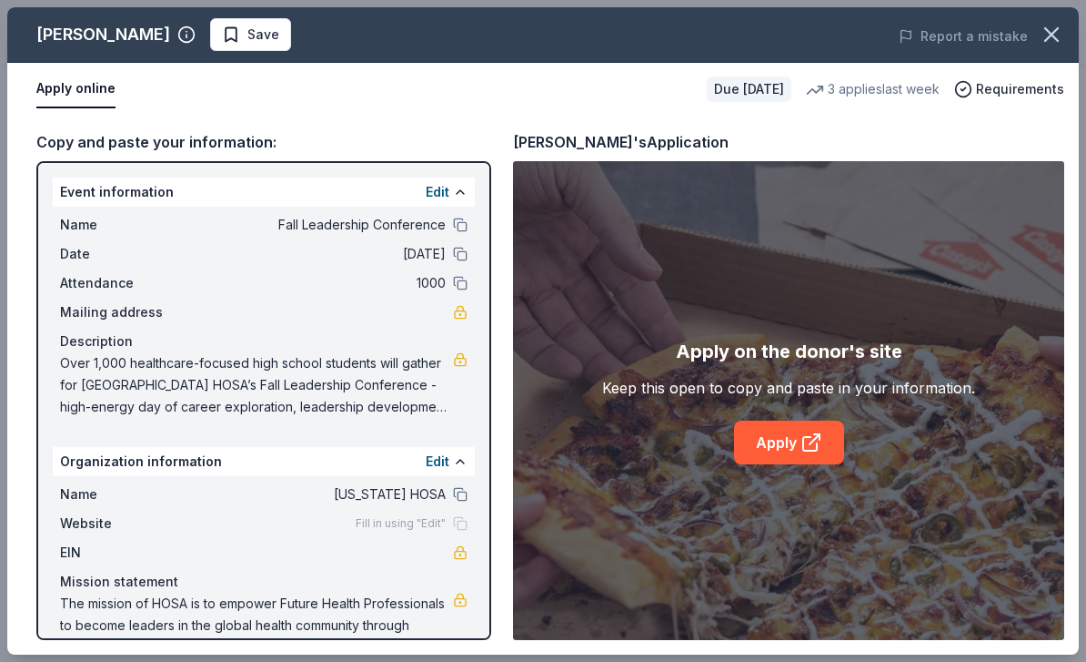
click at [744, 445] on link "Apply" at bounding box center [789, 442] width 110 height 44
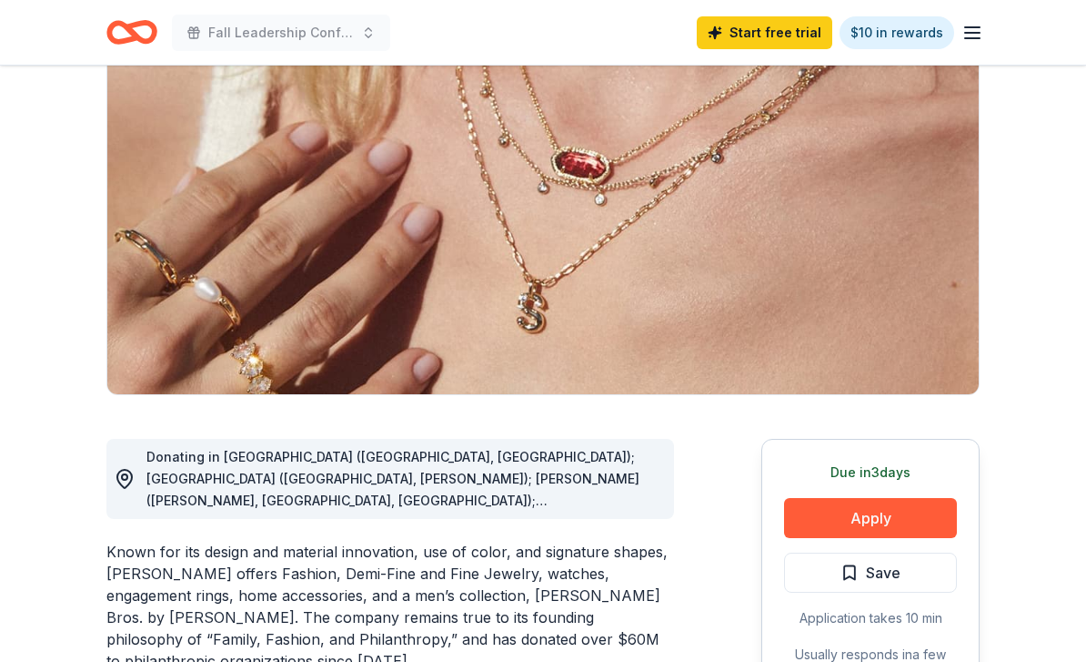
click at [810, 517] on button "Apply" at bounding box center [870, 519] width 173 height 40
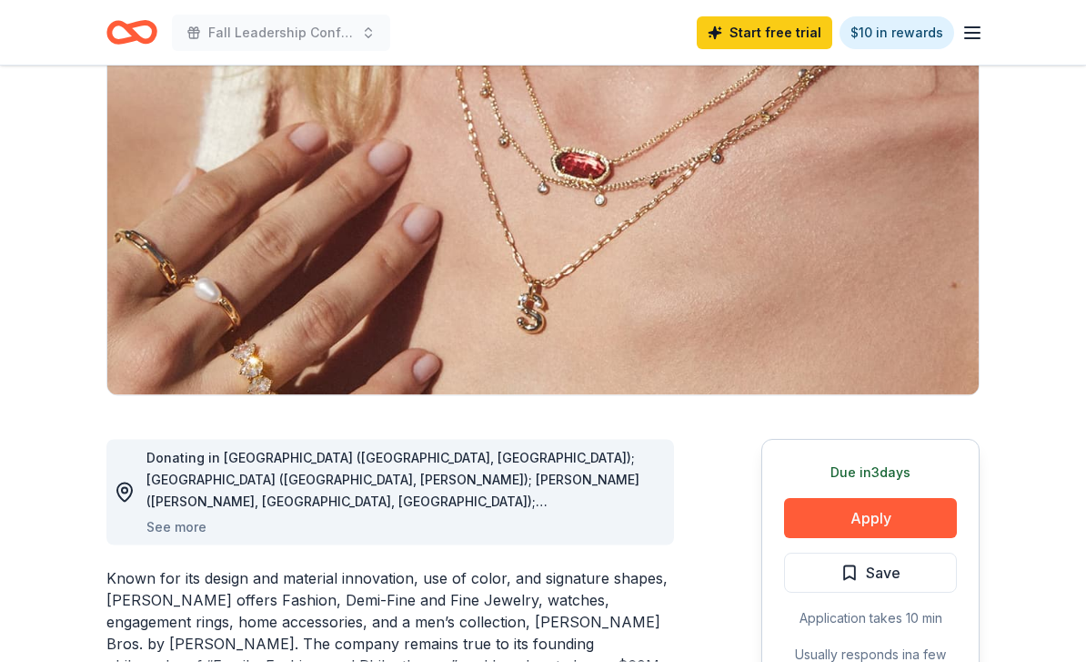
scroll to position [158, 0]
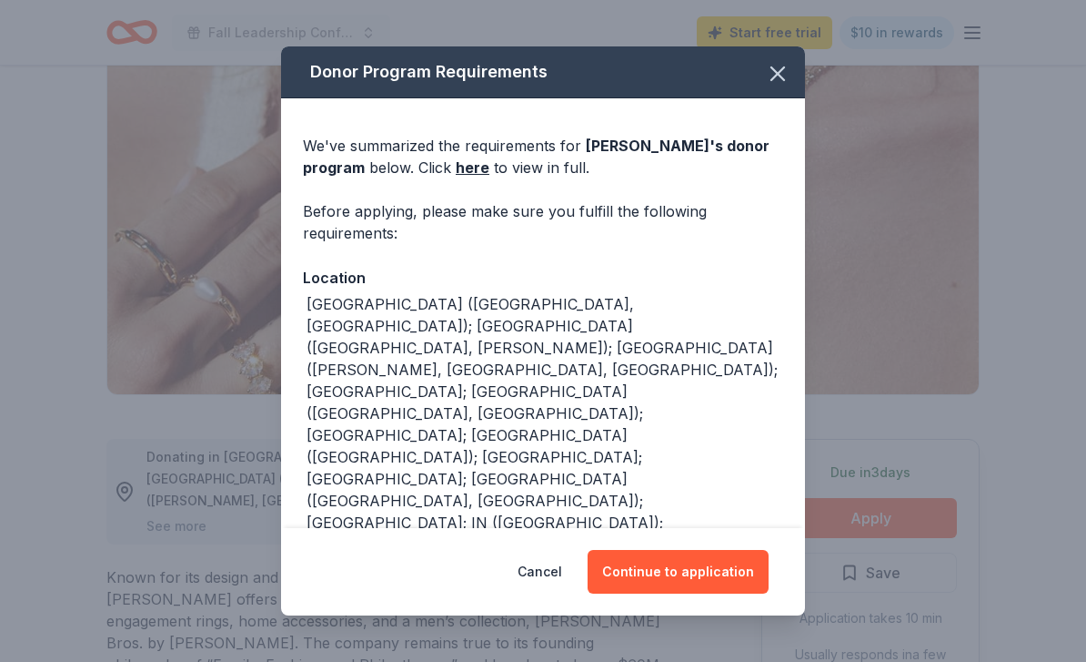
click at [651, 563] on button "Continue to application" at bounding box center [678, 572] width 181 height 44
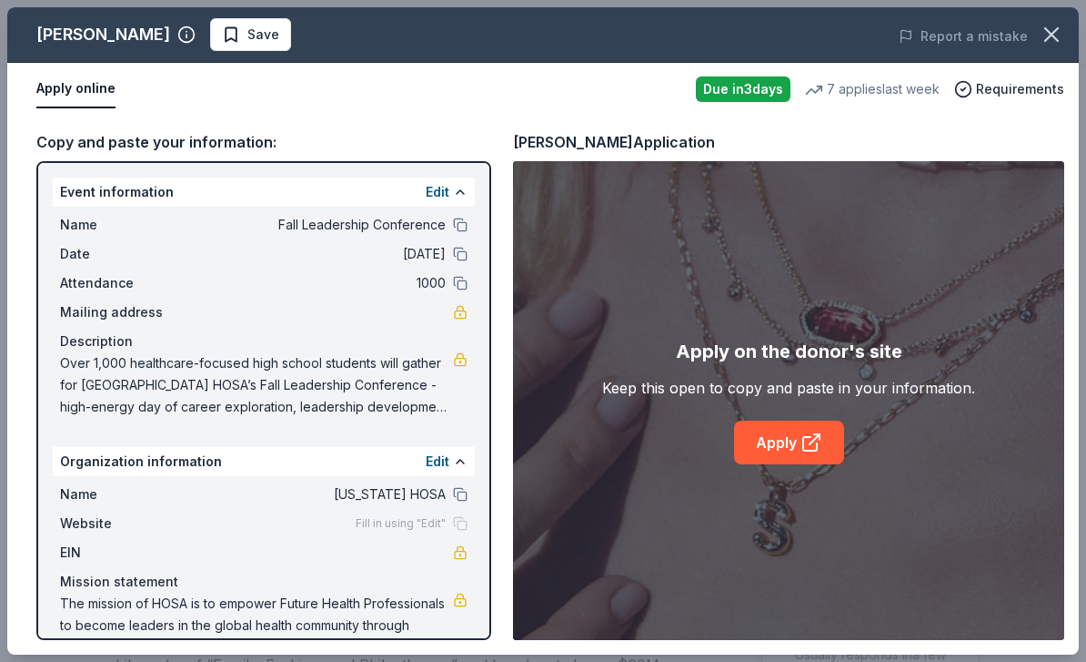
scroll to position [0, 0]
click at [799, 443] on link "Apply" at bounding box center [789, 442] width 110 height 44
click at [462, 316] on link at bounding box center [460, 312] width 15 height 15
click at [222, 25] on span "Save" at bounding box center [250, 35] width 57 height 22
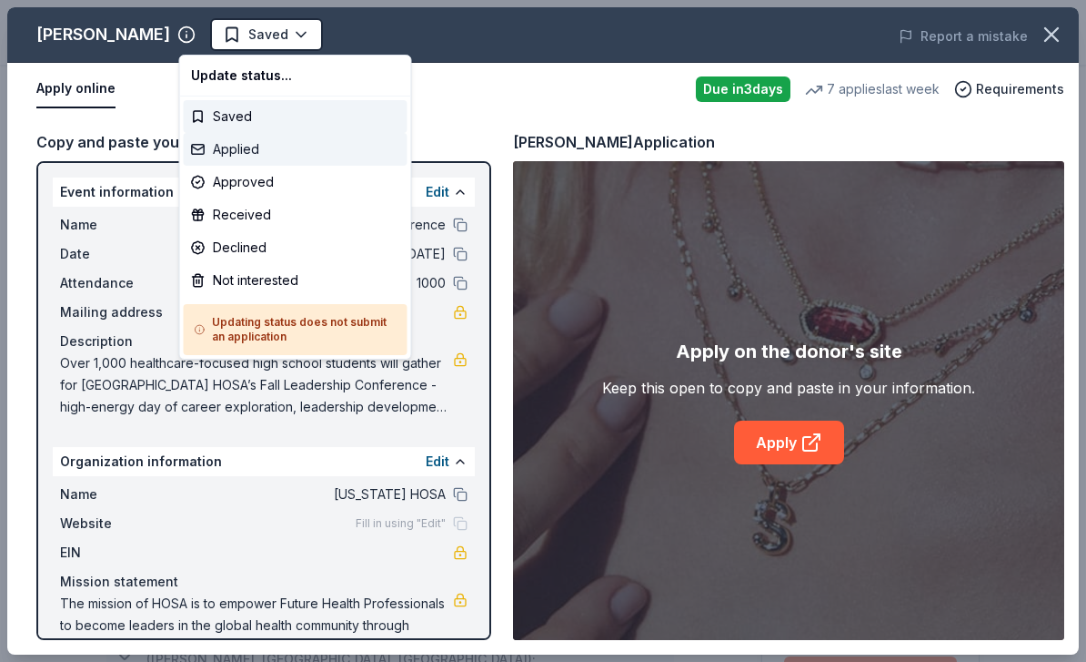
click at [222, 149] on div "Applied" at bounding box center [296, 149] width 224 height 33
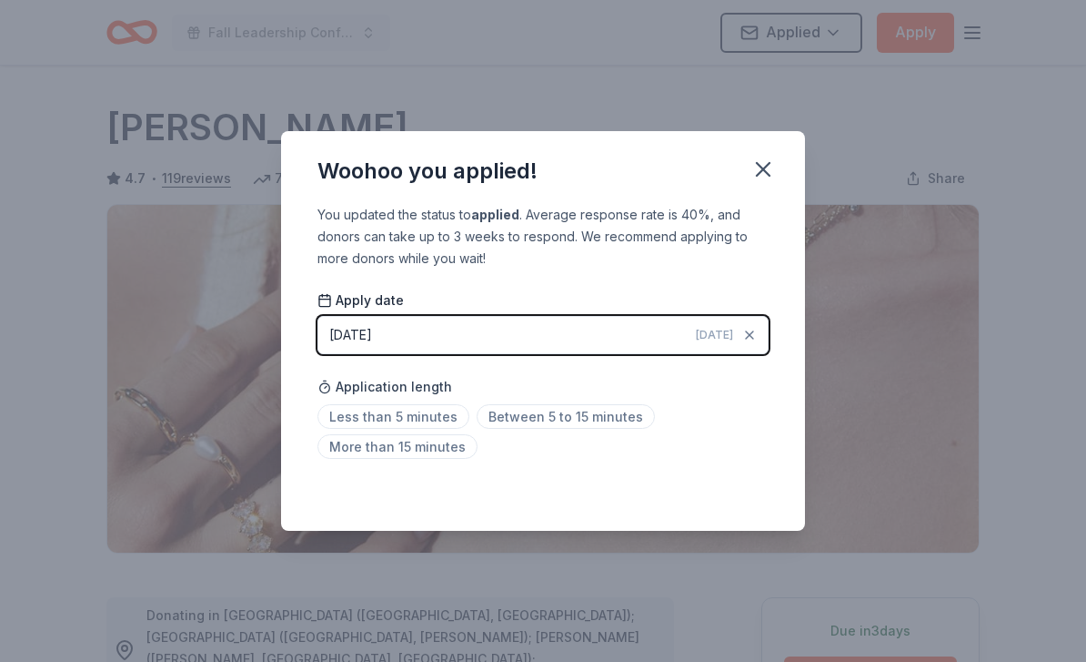
click at [596, 429] on span "Between 5 to 15 minutes" at bounding box center [566, 416] width 178 height 25
click at [774, 185] on button "button" at bounding box center [763, 169] width 40 height 40
